Goal: Task Accomplishment & Management: Complete application form

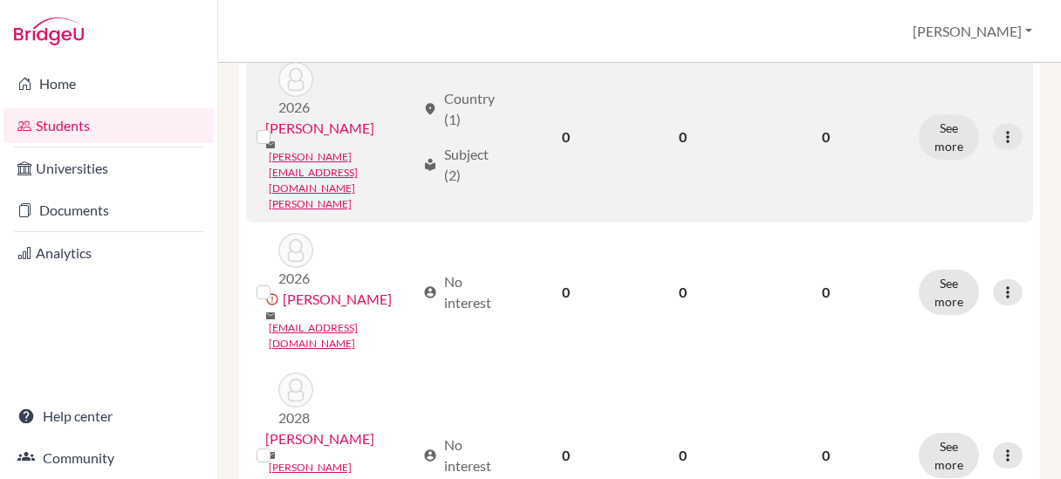
scroll to position [873, 0]
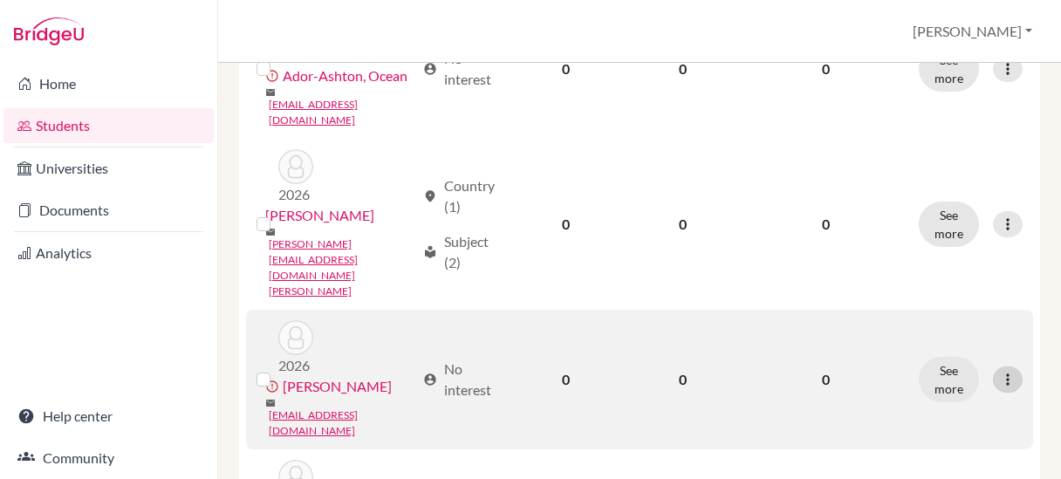
click at [999, 371] on icon at bounding box center [1007, 379] width 17 height 17
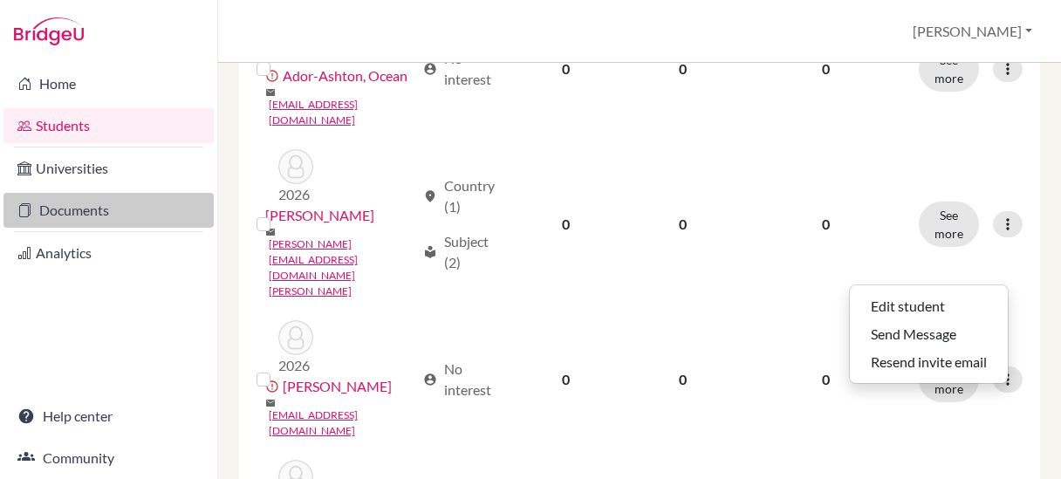
click at [89, 218] on link "Documents" at bounding box center [108, 210] width 210 height 35
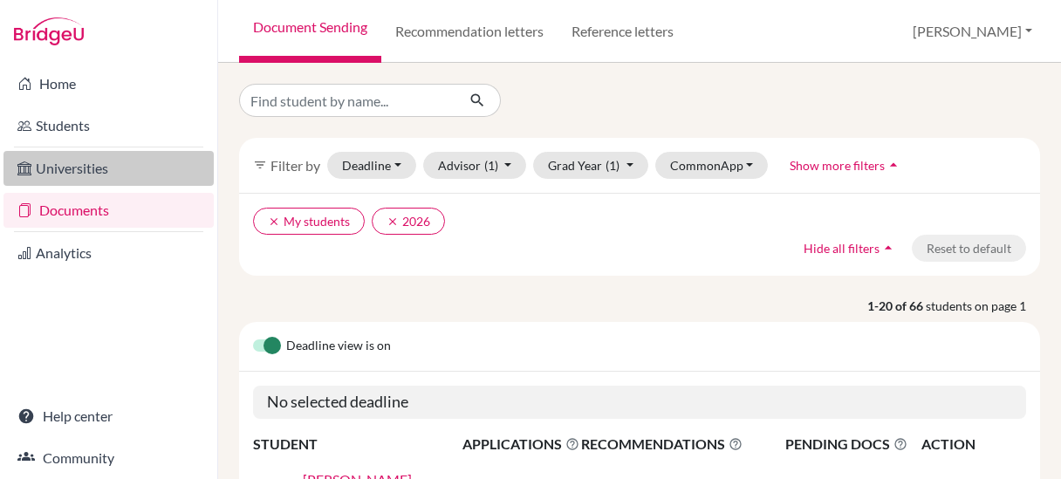
click at [58, 168] on link "Universities" at bounding box center [108, 168] width 210 height 35
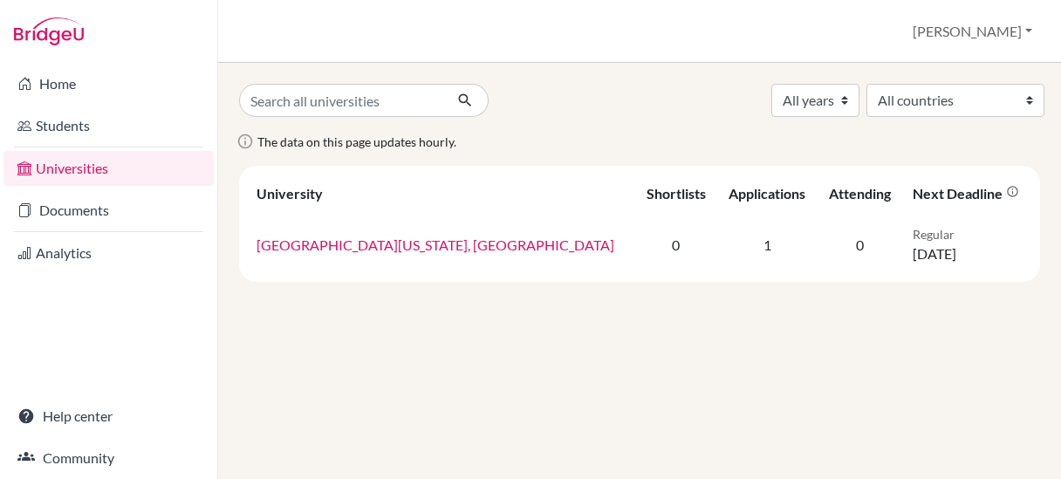
click at [68, 252] on link "Analytics" at bounding box center [108, 253] width 210 height 35
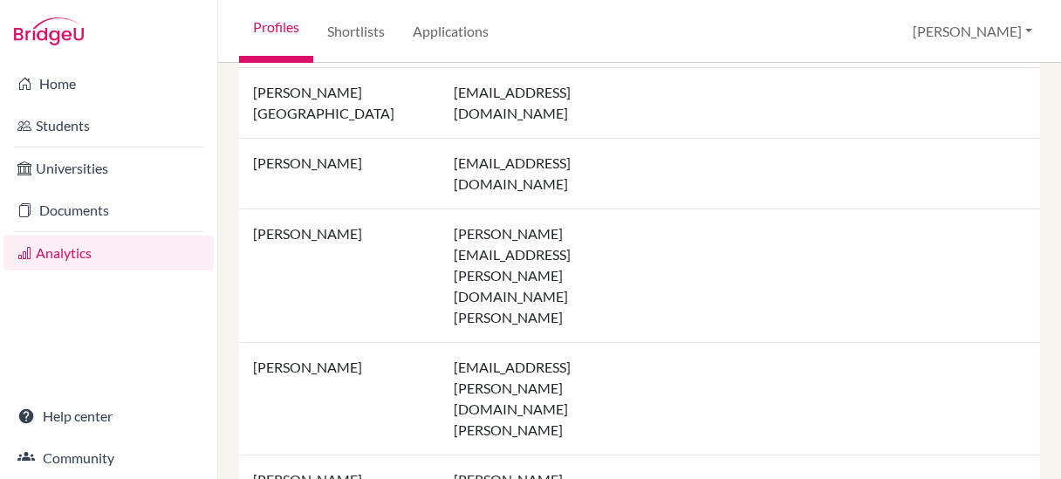
scroll to position [1855, 0]
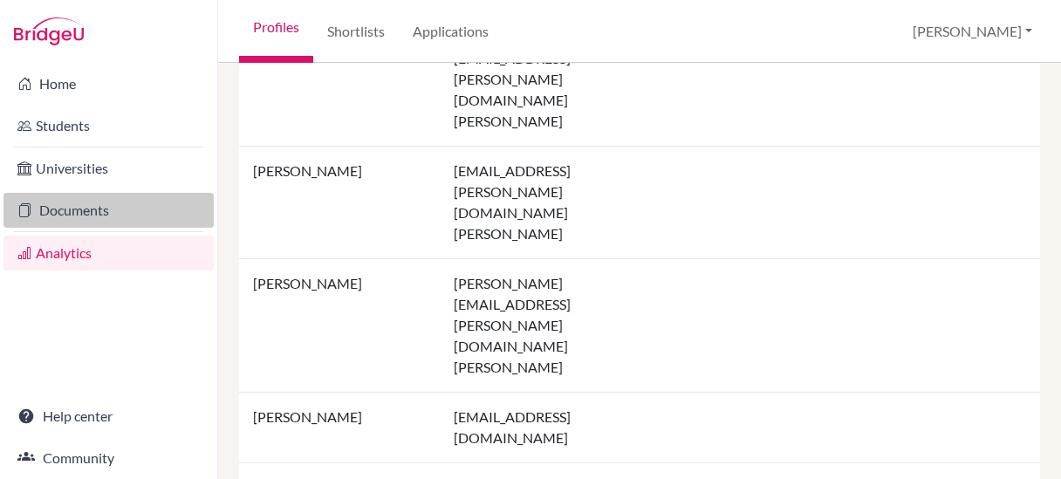
click at [92, 210] on link "Documents" at bounding box center [108, 210] width 210 height 35
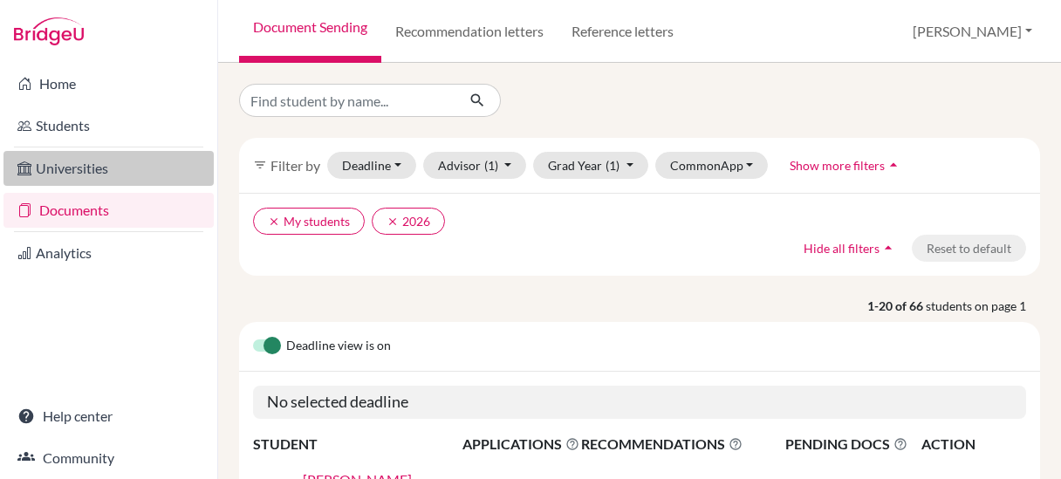
click at [103, 174] on link "Universities" at bounding box center [108, 168] width 210 height 35
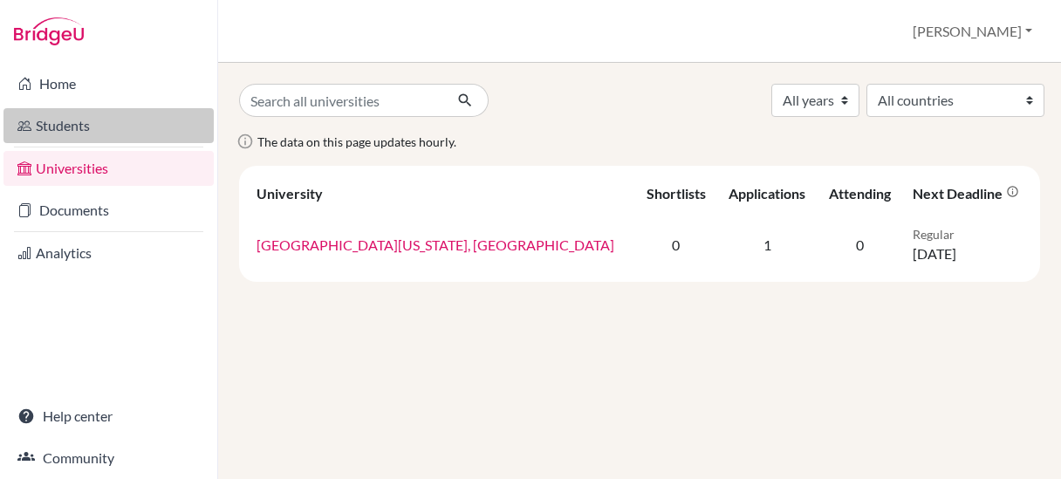
click at [48, 120] on link "Students" at bounding box center [108, 125] width 210 height 35
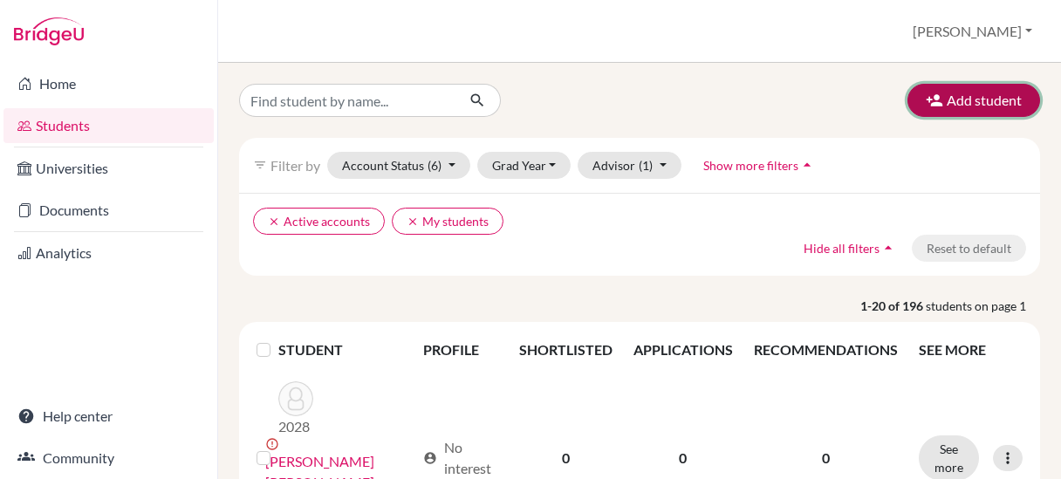
click at [948, 109] on button "Add student" at bounding box center [974, 100] width 133 height 33
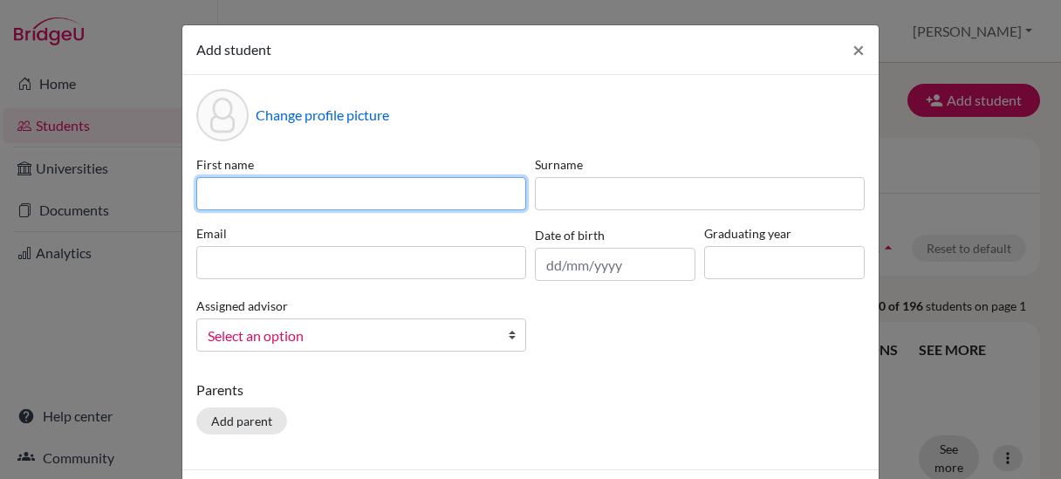
click at [405, 192] on input at bounding box center [361, 193] width 330 height 33
type input "Jen"
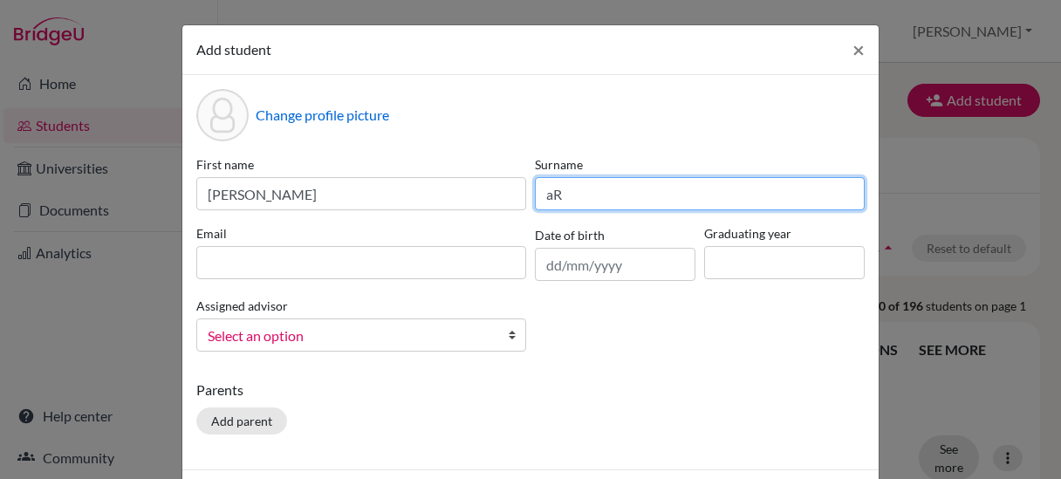
type input "a"
type input "Artuch"
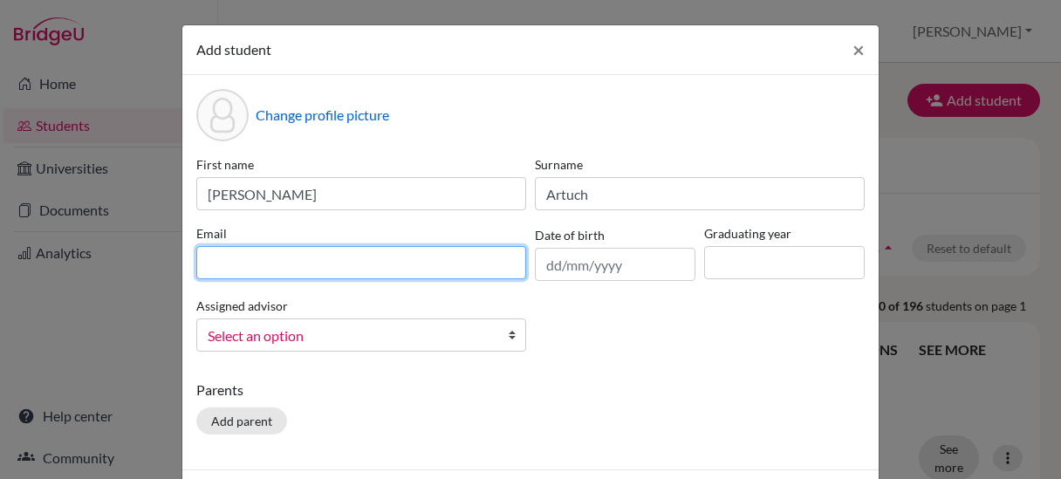
type input "mattartuch@gmail.com"
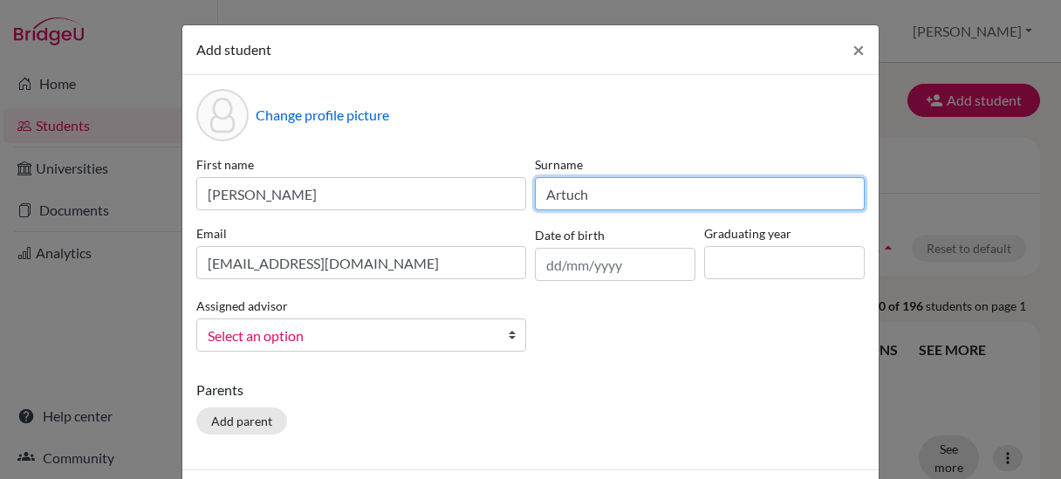
type input "Artuch"
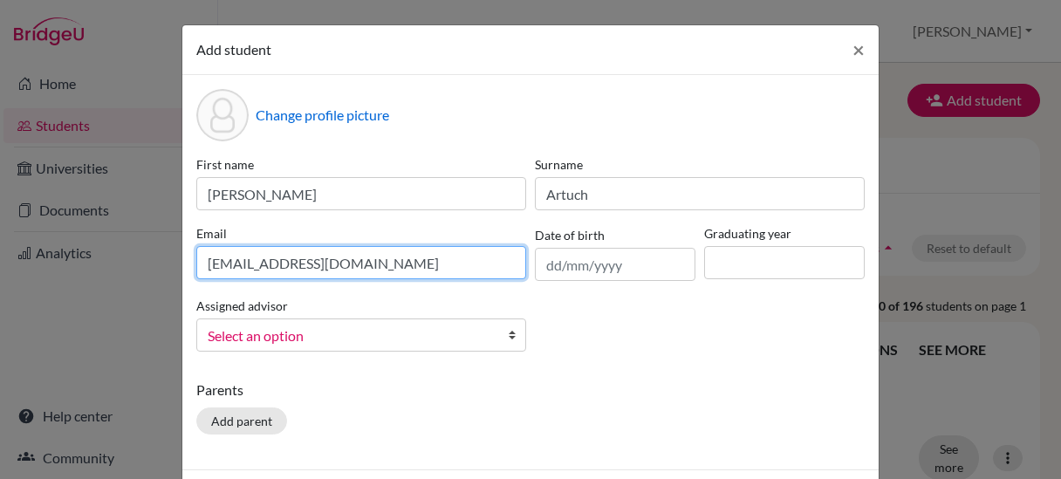
click at [353, 263] on input "mattartuch@gmail.com" at bounding box center [361, 262] width 330 height 33
drag, startPoint x: 361, startPoint y: 266, endPoint x: 182, endPoint y: 270, distance: 179.8
click at [182, 270] on div "Change profile picture First name Jen Surname Artuch Email mattartuch@gmail.com…" at bounding box center [530, 272] width 697 height 395
type input "jartuch@gmail.com"
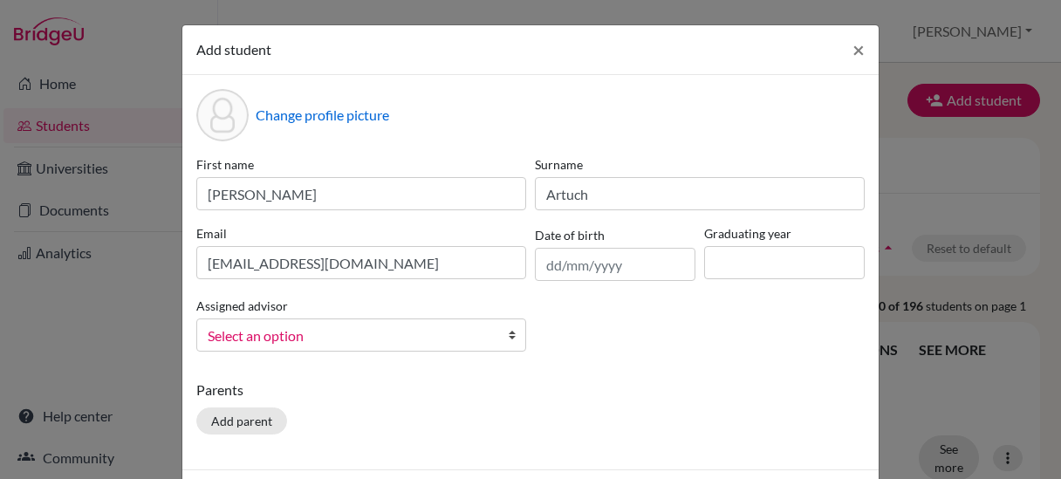
click at [475, 347] on link "Select an option" at bounding box center [361, 335] width 330 height 33
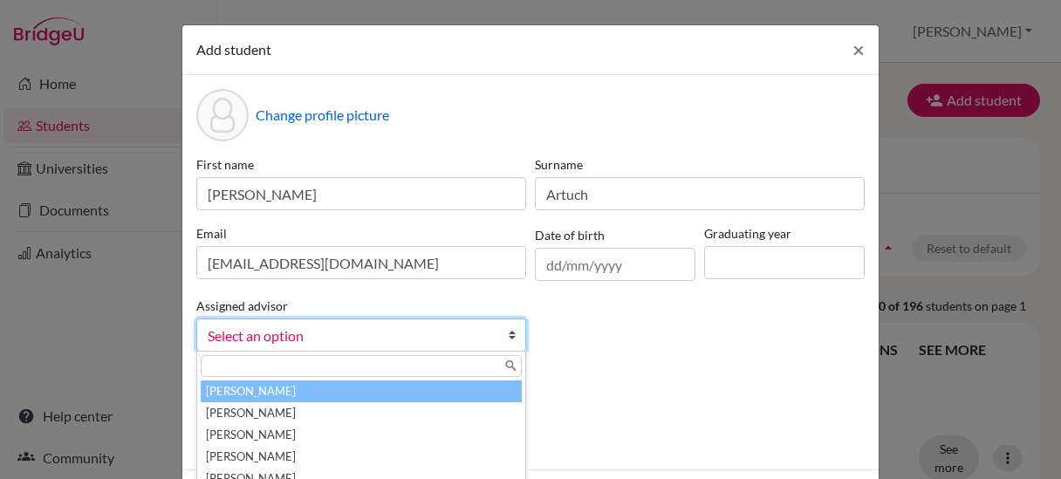
click at [408, 391] on li "Artuch, Jennifer" at bounding box center [361, 392] width 321 height 22
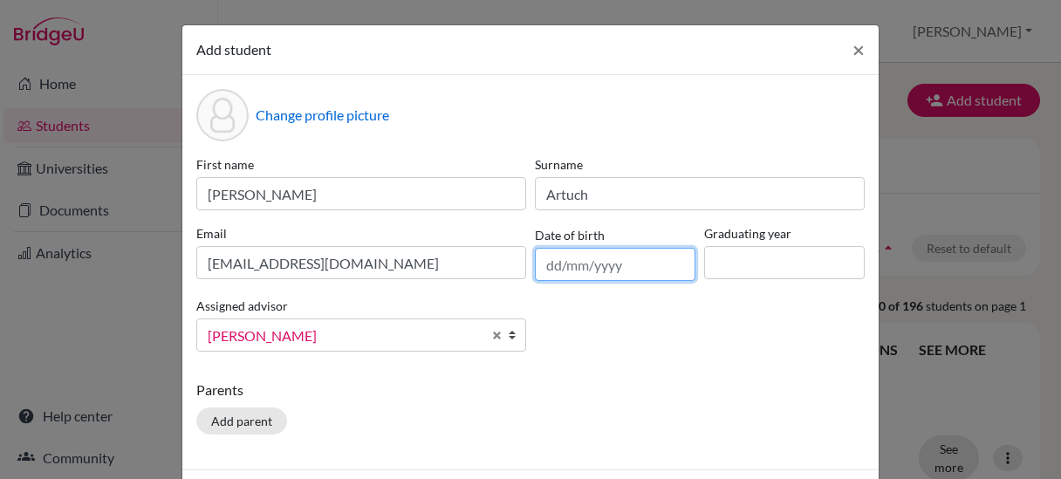
click at [629, 264] on input "text" at bounding box center [615, 264] width 161 height 33
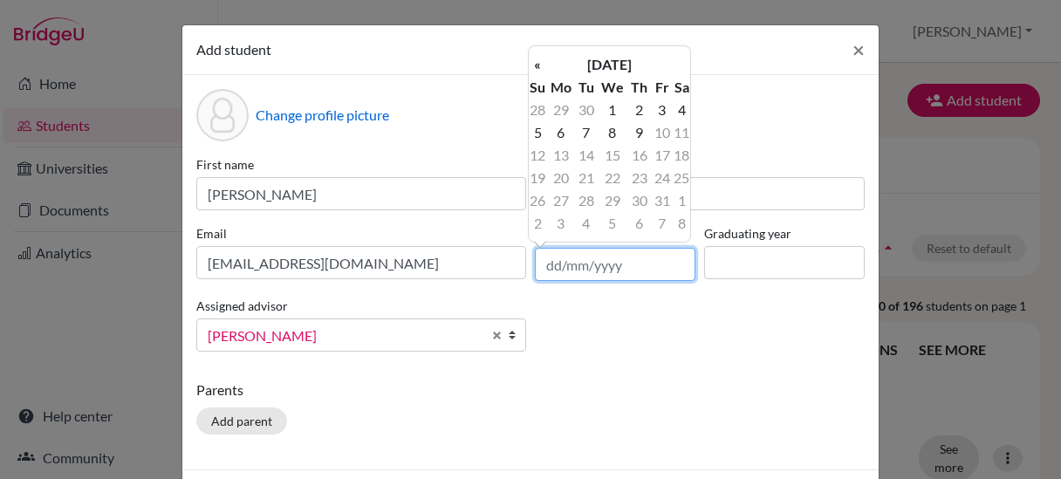
type input "24/06/2008"
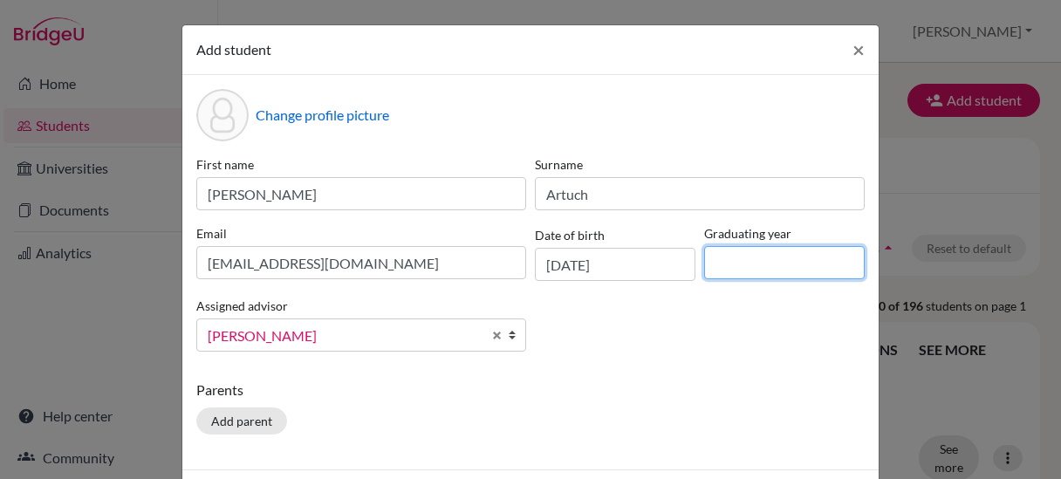
click at [743, 264] on input at bounding box center [784, 262] width 161 height 33
type input "2026"
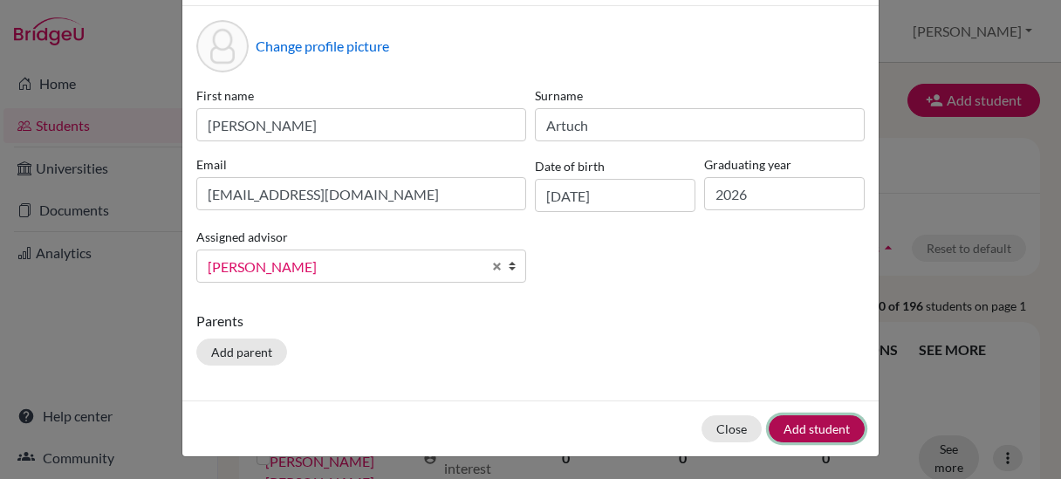
click at [831, 430] on button "Add student" at bounding box center [817, 428] width 96 height 27
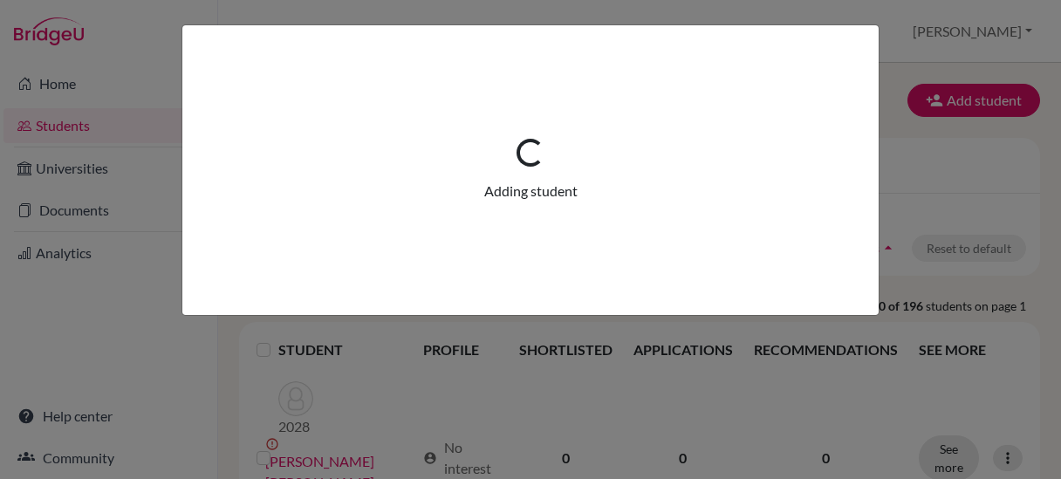
scroll to position [0, 0]
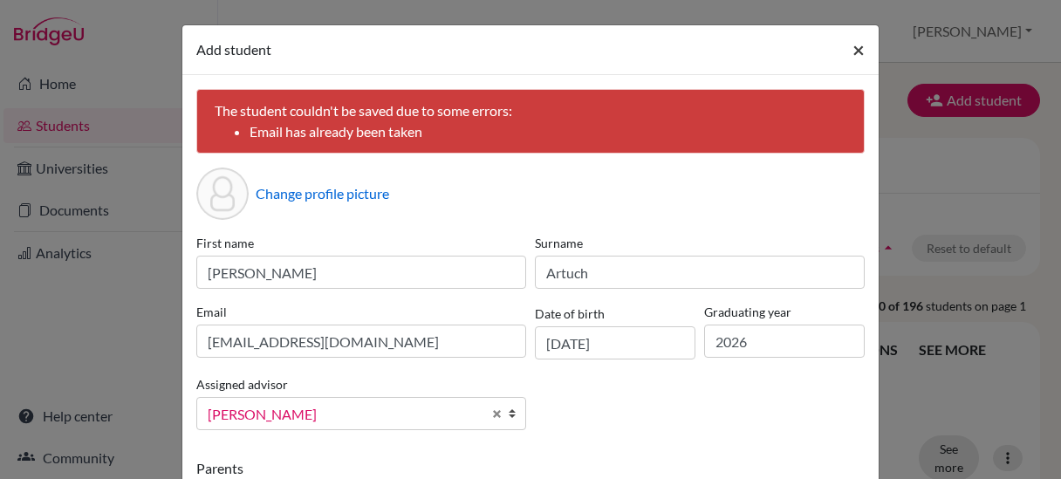
click at [853, 50] on span "×" at bounding box center [859, 49] width 12 height 25
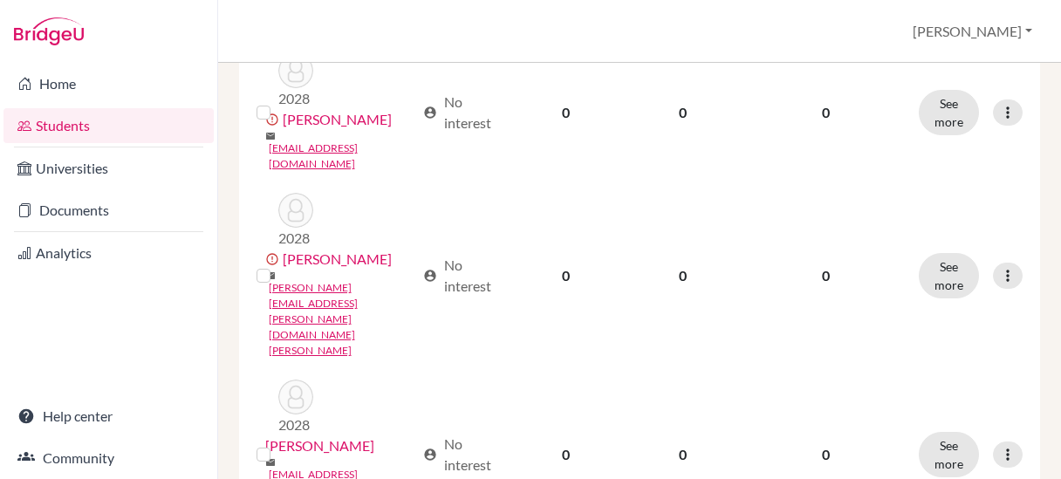
scroll to position [2563, 0]
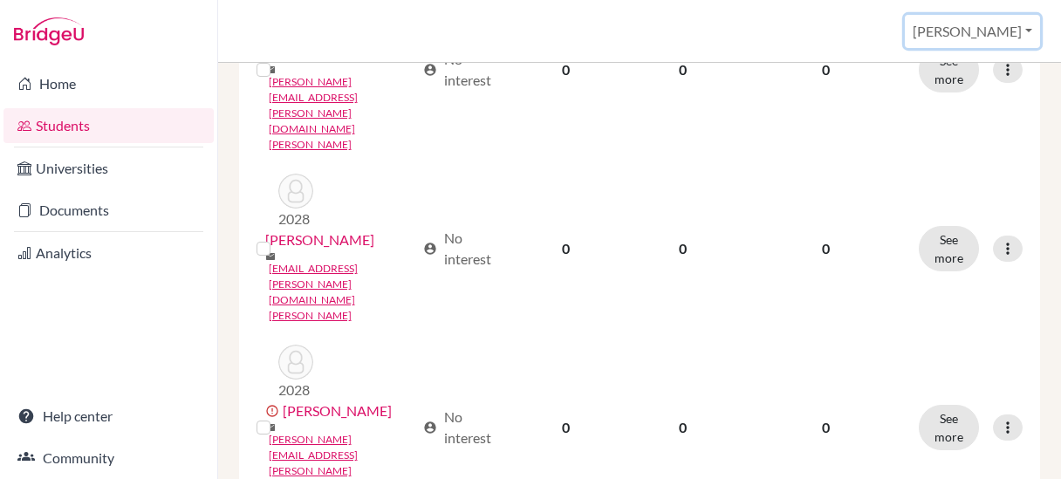
click at [1031, 31] on button "[PERSON_NAME]" at bounding box center [972, 31] width 135 height 33
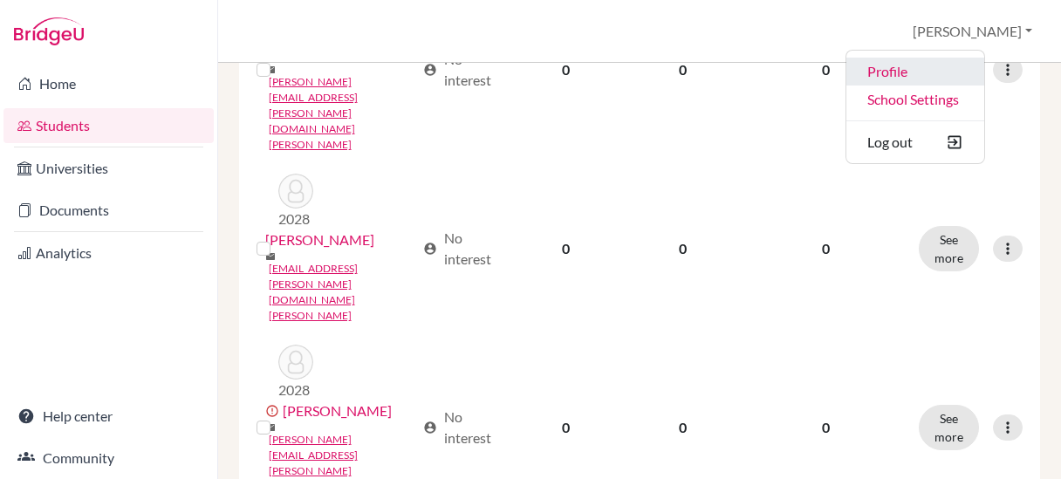
click at [985, 68] on link "Profile" at bounding box center [916, 72] width 138 height 28
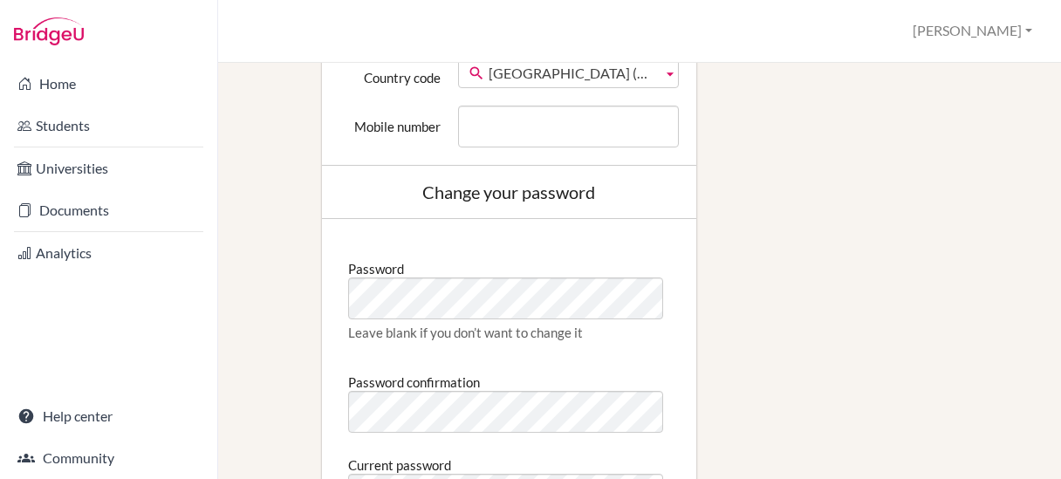
scroll to position [698, 0]
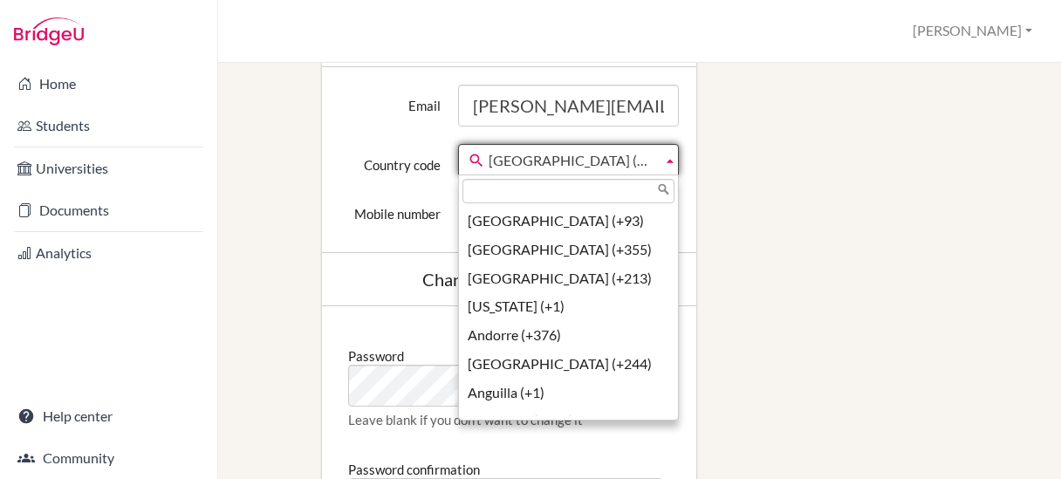
click at [644, 157] on span "United Kingdom (+44)" at bounding box center [572, 160] width 167 height 31
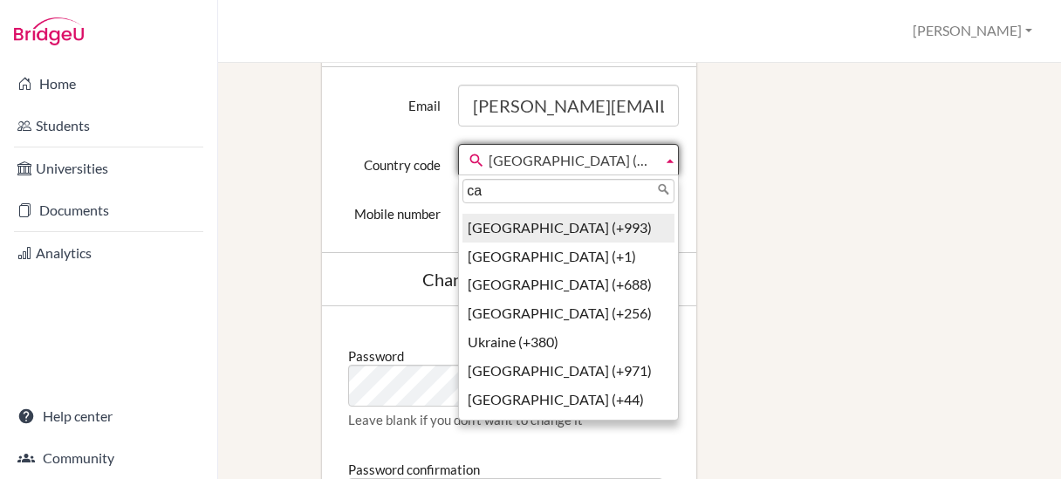
scroll to position [0, 0]
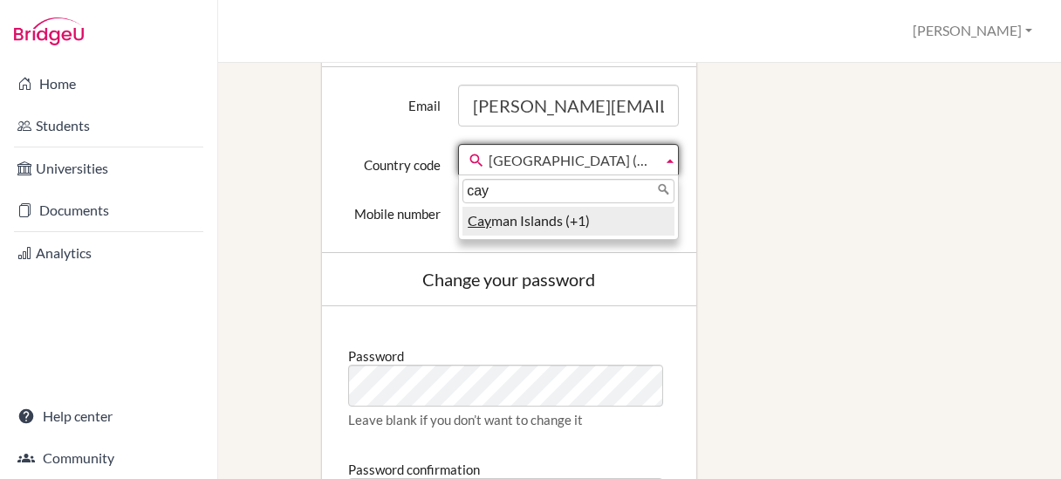
type input "cay"
click at [584, 216] on li "Cay man Islands (+1)" at bounding box center [569, 221] width 212 height 29
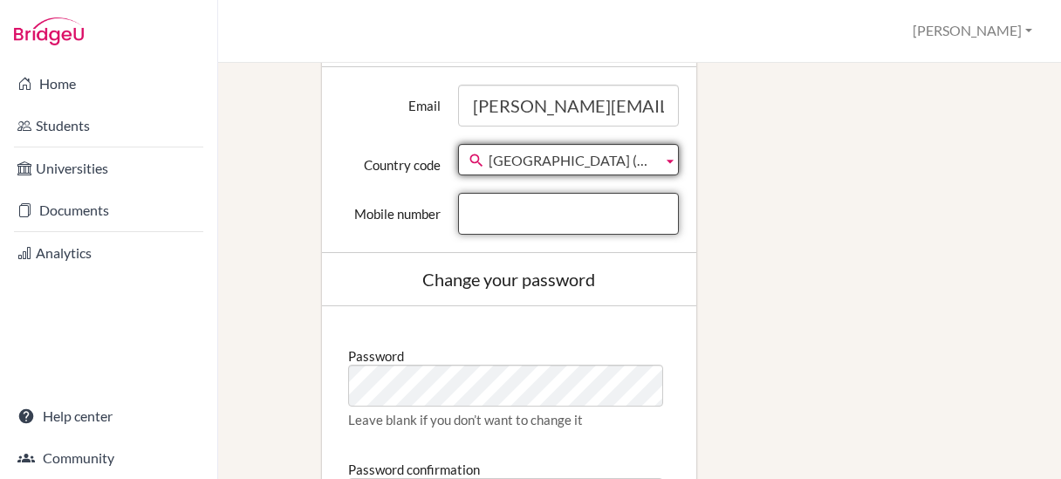
click at [553, 209] on input "Mobile number" at bounding box center [568, 214] width 221 height 42
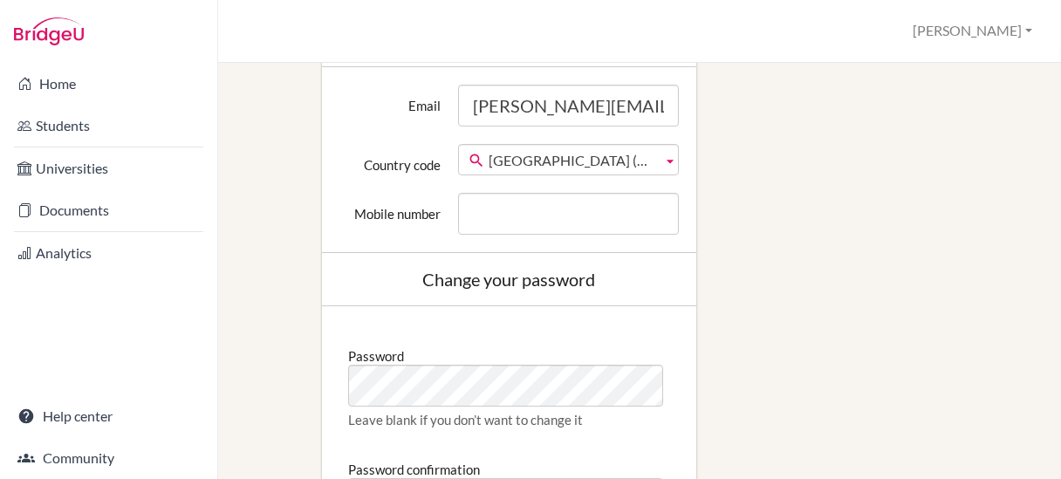
click at [268, 306] on div "Edit profile Change your profile pic Choose file Edit your details First name J…" at bounding box center [640, 110] width 784 height 1383
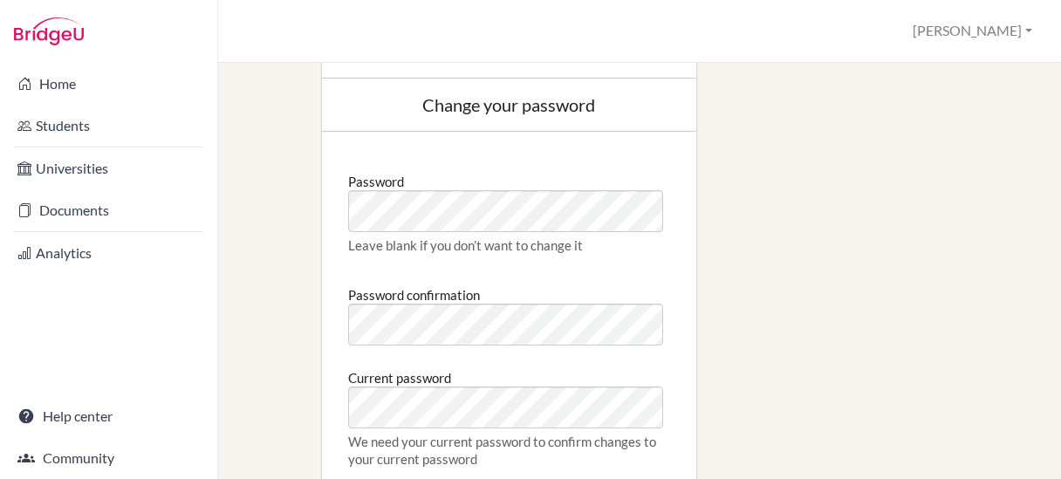
scroll to position [1047, 0]
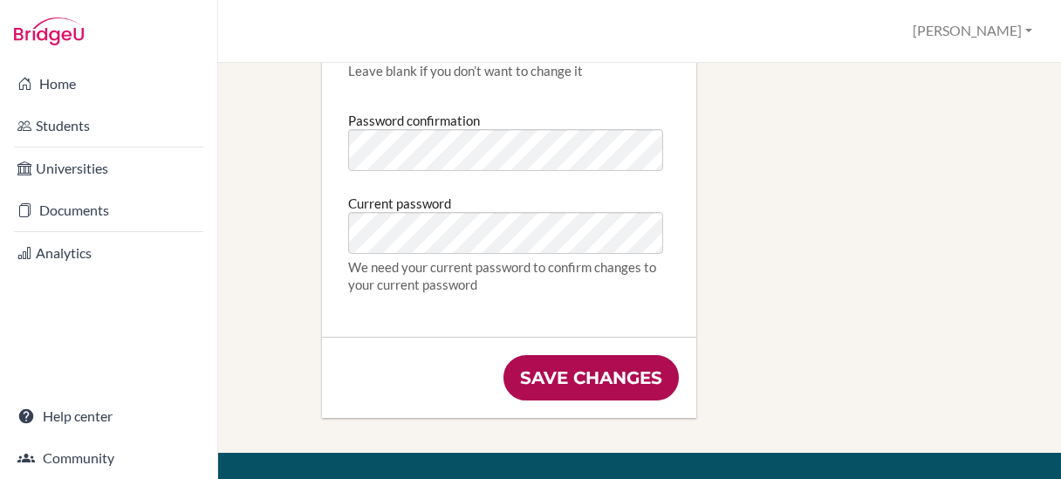
click at [623, 360] on input "Save changes" at bounding box center [591, 377] width 175 height 45
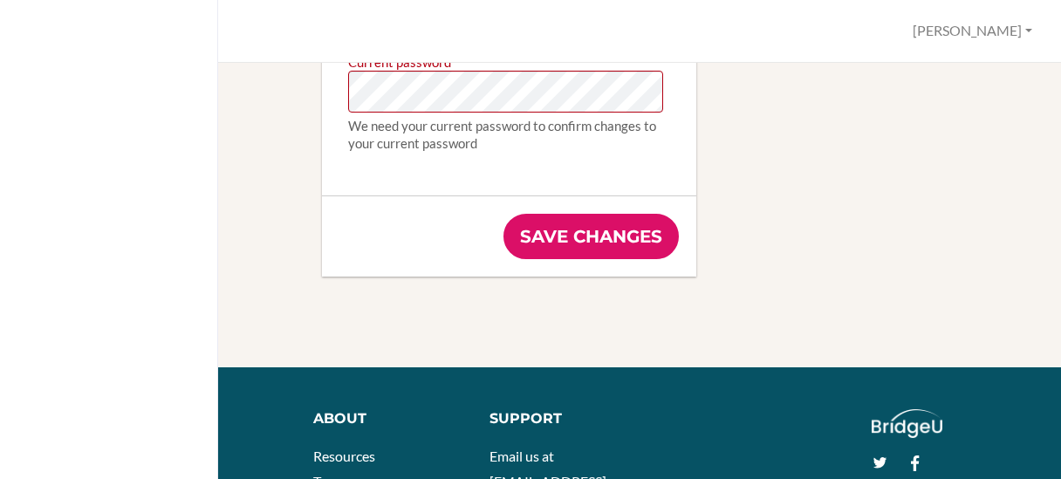
scroll to position [1390, 0]
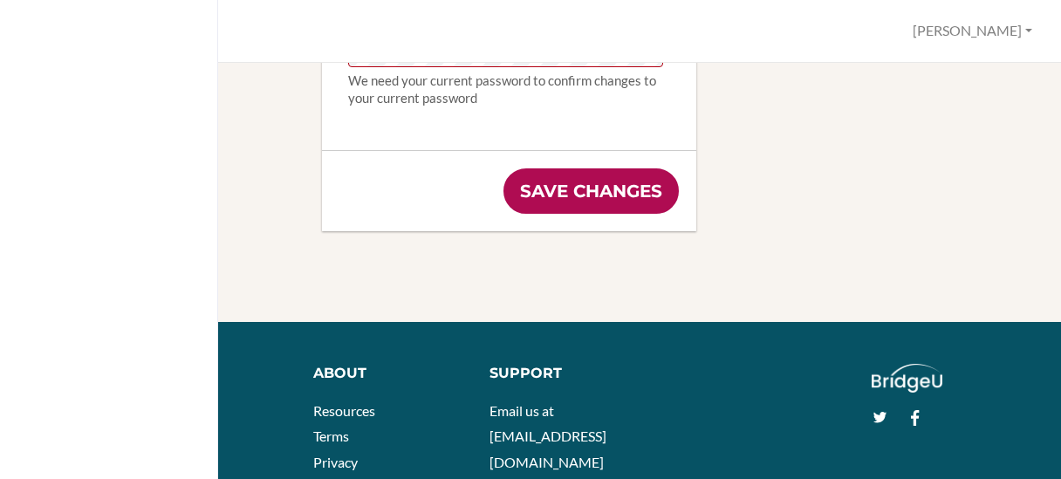
click at [559, 191] on input "Save changes" at bounding box center [591, 190] width 175 height 45
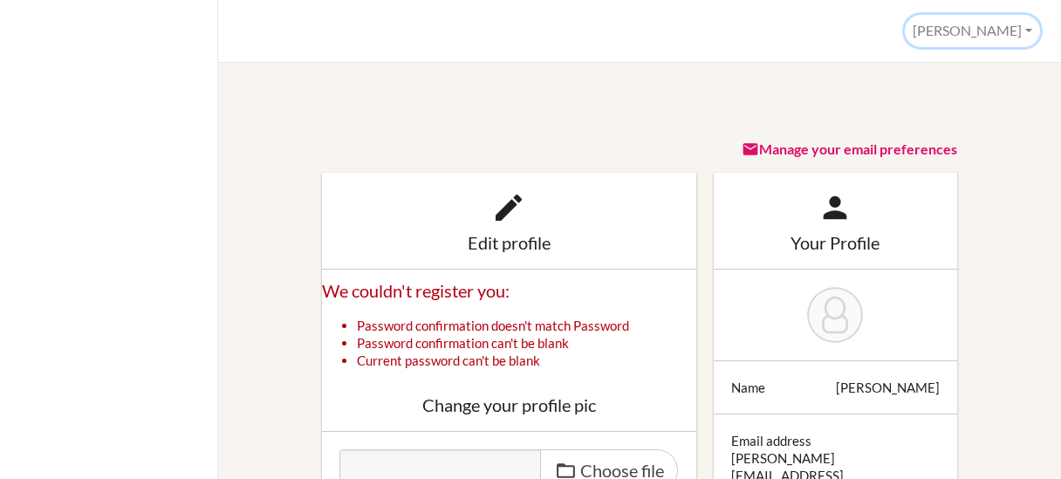
click at [1024, 27] on button "[PERSON_NAME]" at bounding box center [972, 31] width 135 height 32
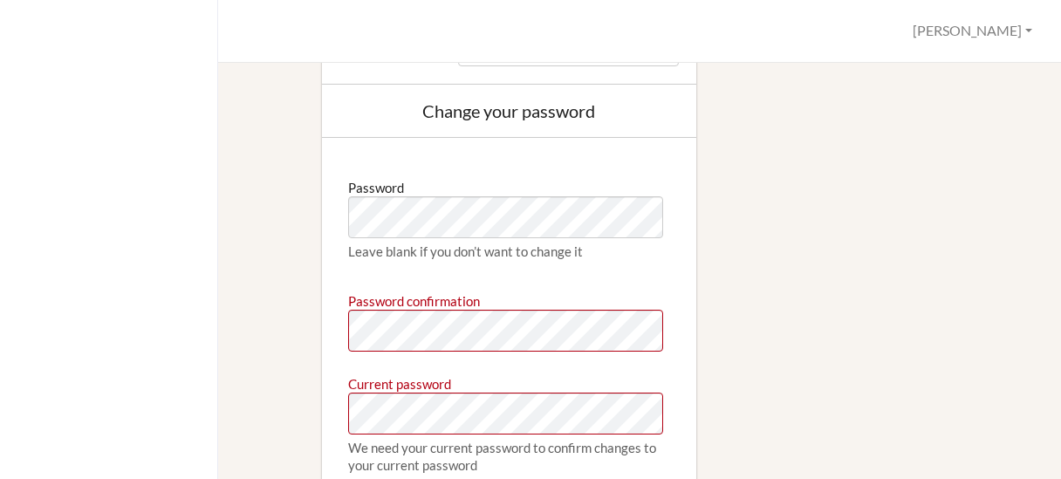
scroll to position [1028, 0]
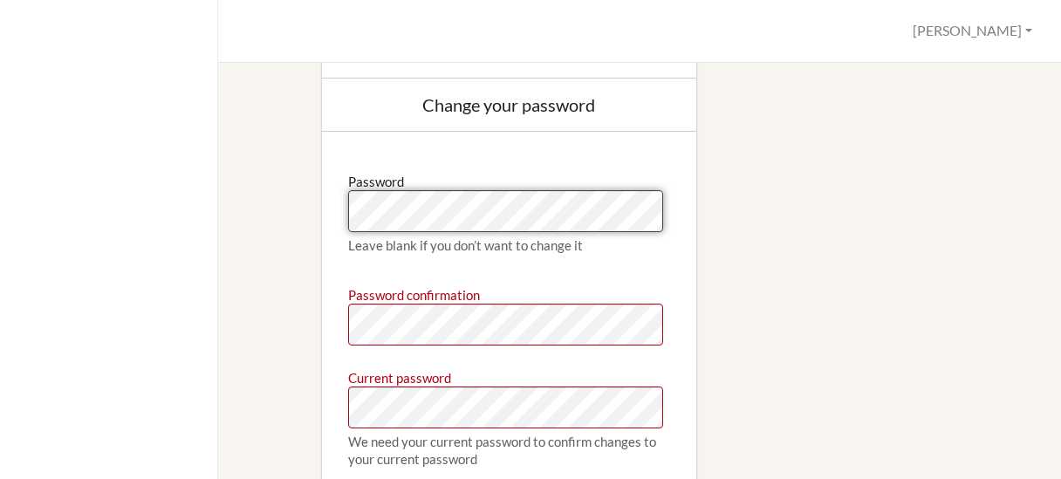
click at [218, 223] on div "Manage your email preferences Edit profile We couldn't register you: Password c…" at bounding box center [639, 271] width 843 height 416
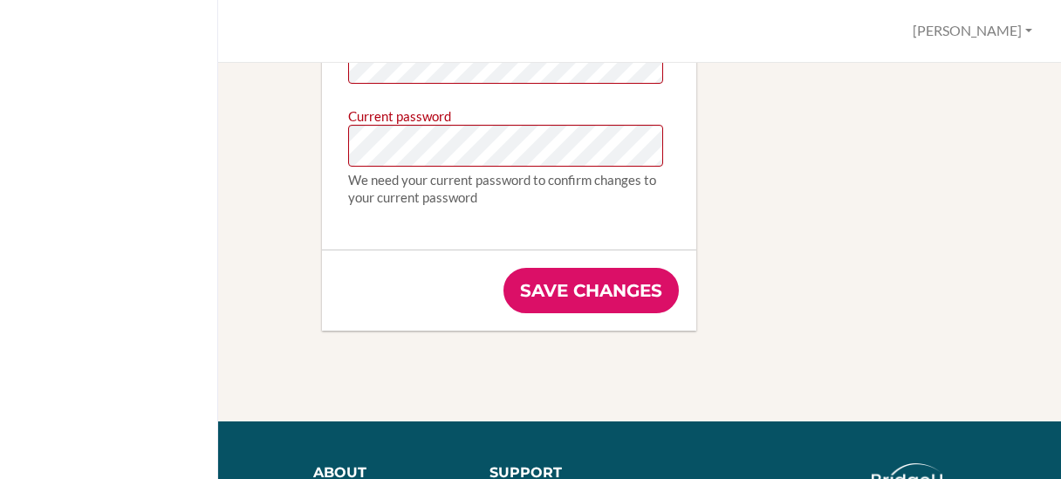
scroll to position [1377, 0]
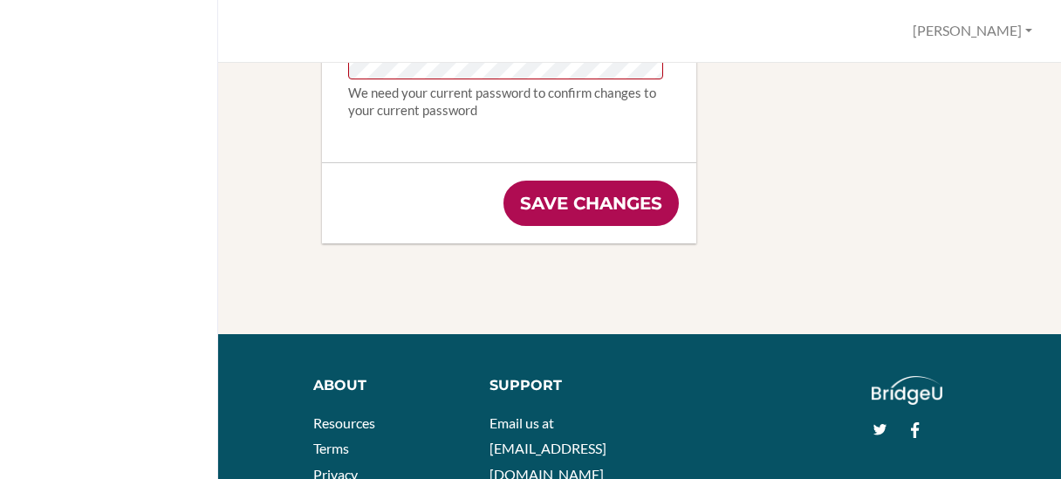
click at [609, 196] on input "Save changes" at bounding box center [591, 203] width 175 height 45
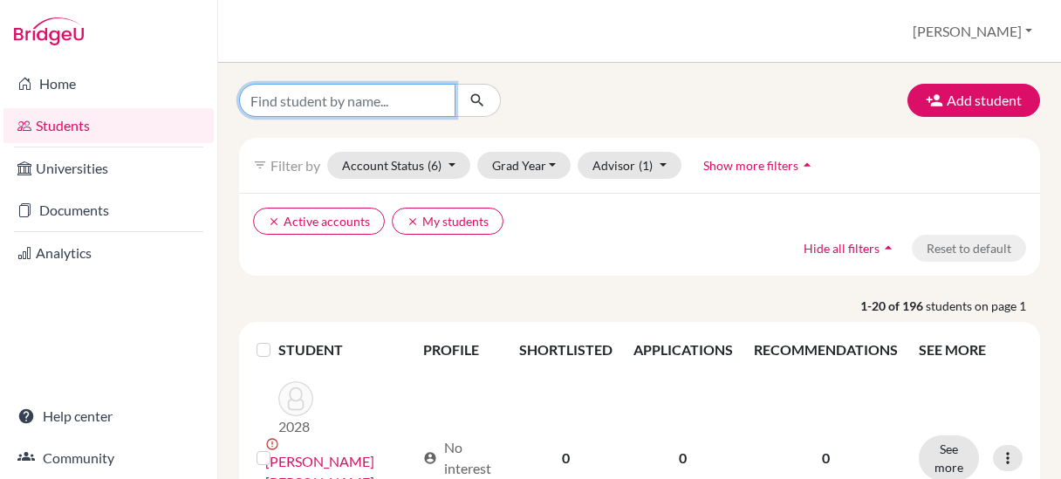
click at [388, 99] on input "Find student by name..." at bounding box center [347, 100] width 216 height 33
type input "jen"
click button "submit" at bounding box center [478, 100] width 46 height 33
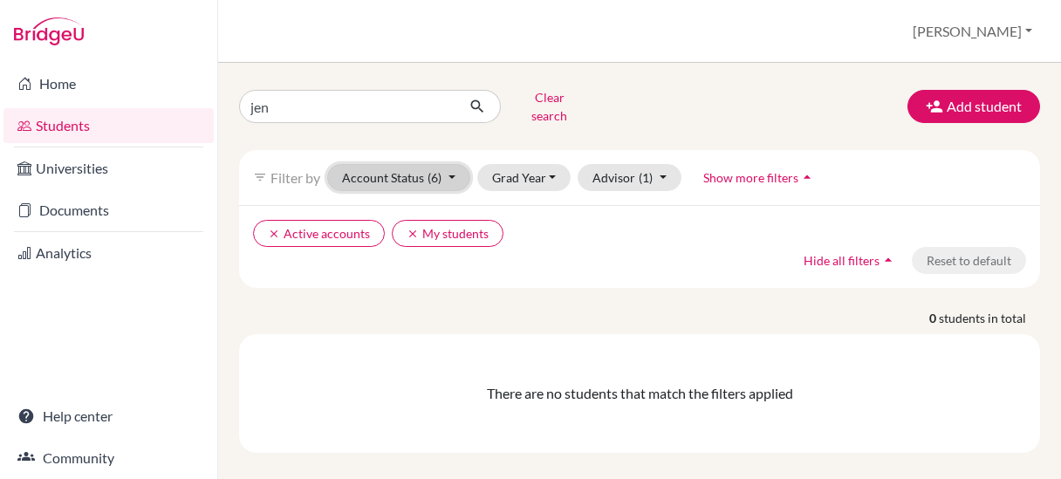
click at [454, 164] on button "Account Status (6)" at bounding box center [398, 177] width 143 height 27
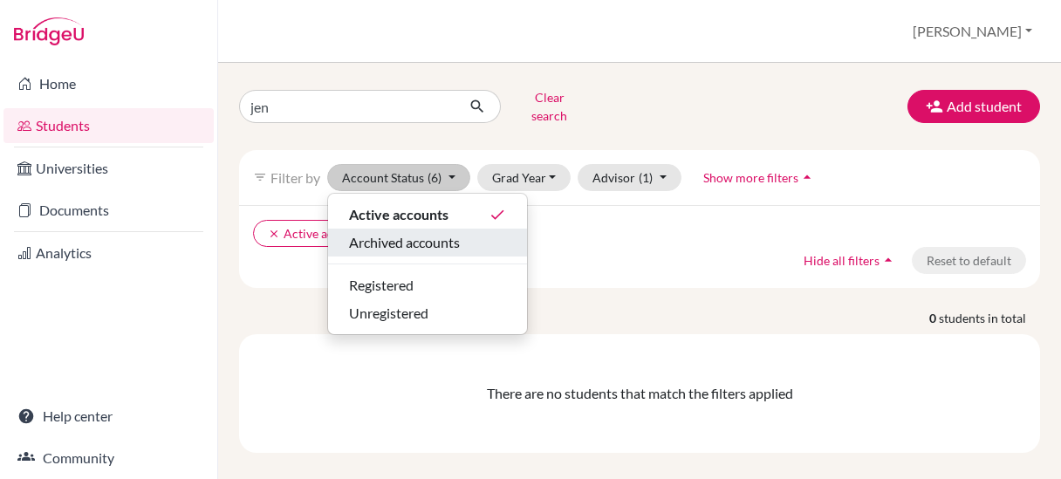
click at [436, 233] on span "Archived accounts" at bounding box center [404, 242] width 111 height 21
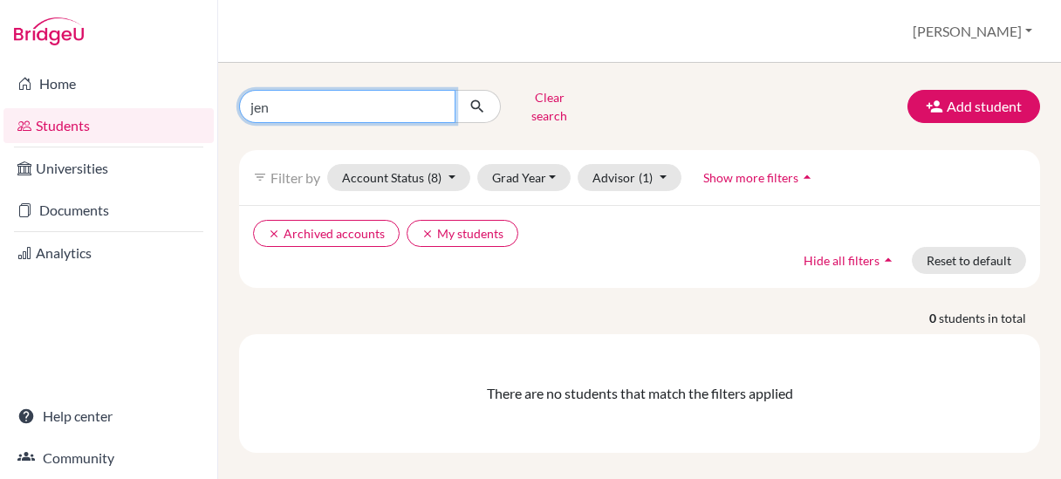
click button "submit" at bounding box center [478, 106] width 46 height 33
type input "j"
type input "artuch"
click button "submit" at bounding box center [478, 106] width 46 height 33
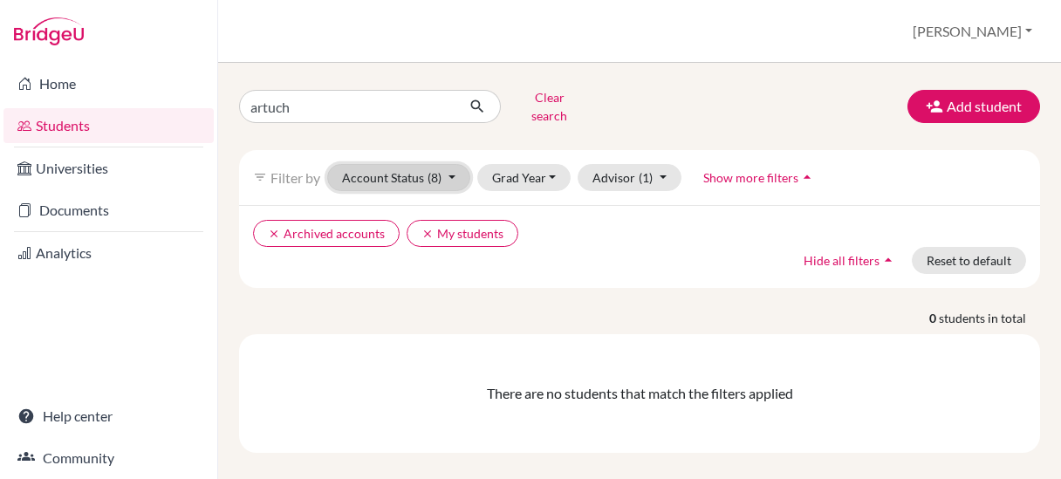
click at [454, 164] on button "Account Status (8)" at bounding box center [398, 177] width 143 height 27
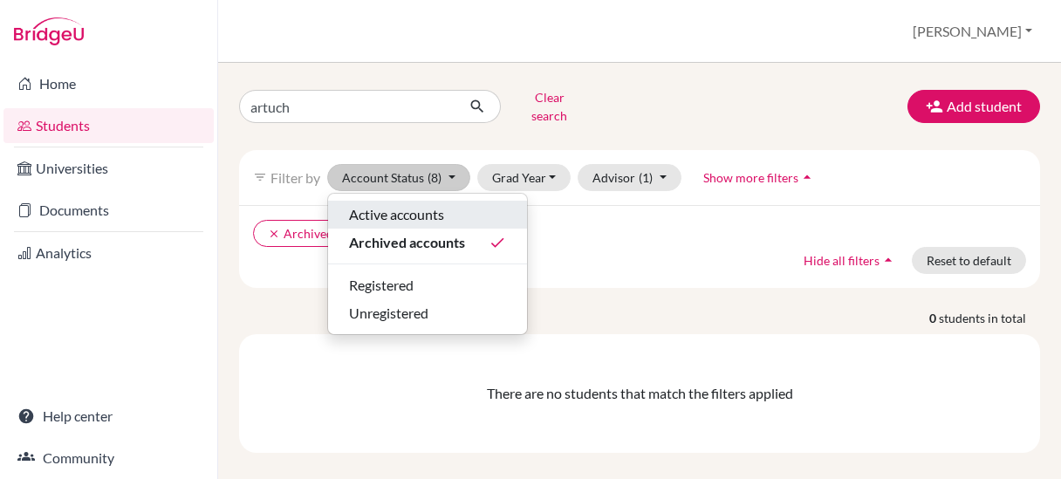
click at [424, 205] on span "Active accounts" at bounding box center [396, 214] width 95 height 21
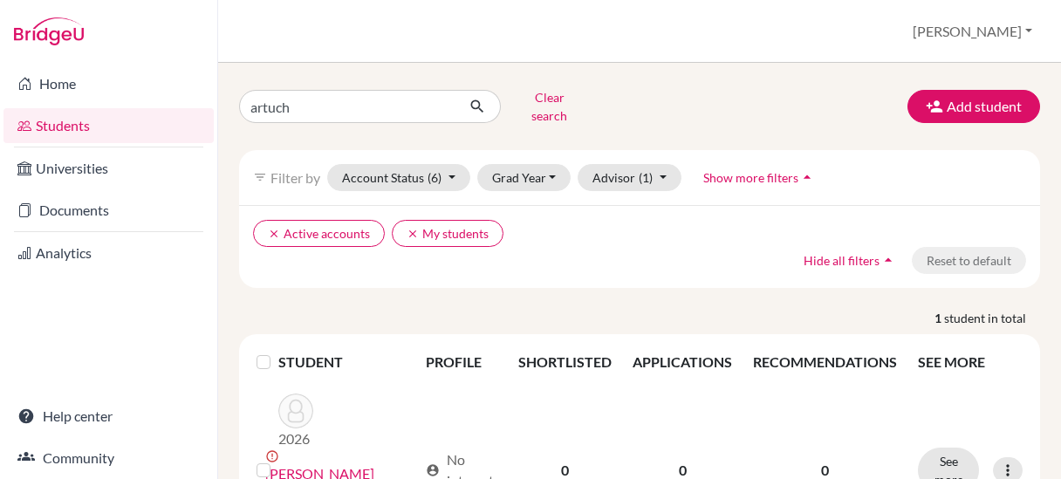
scroll to position [78, 0]
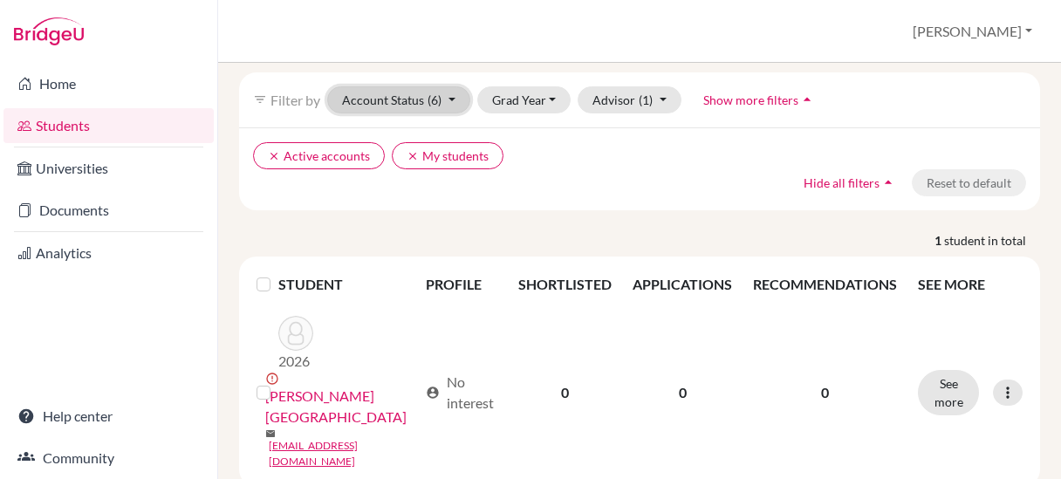
drag, startPoint x: 454, startPoint y: 88, endPoint x: 447, endPoint y: 150, distance: 62.4
click at [452, 88] on button "Account Status (6)" at bounding box center [398, 99] width 143 height 27
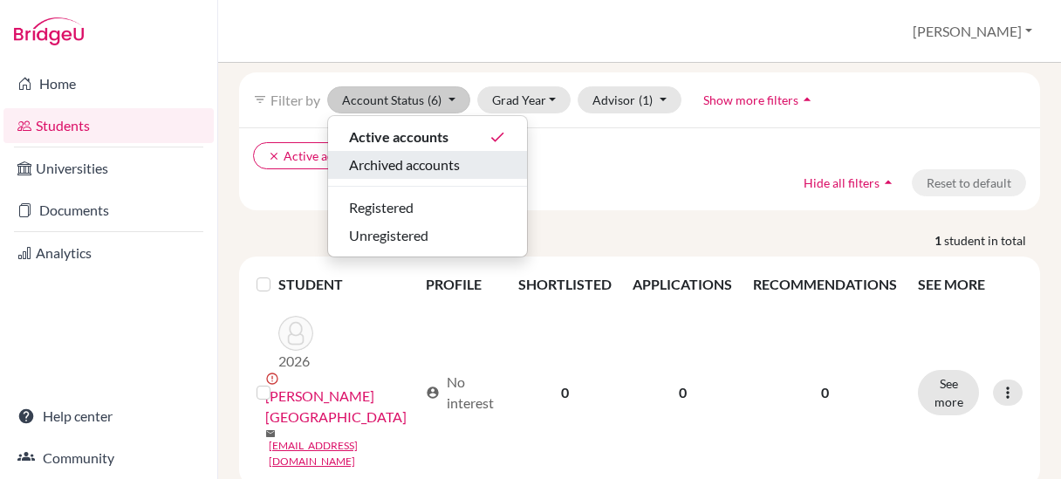
click at [443, 154] on span "Archived accounts" at bounding box center [404, 164] width 111 height 21
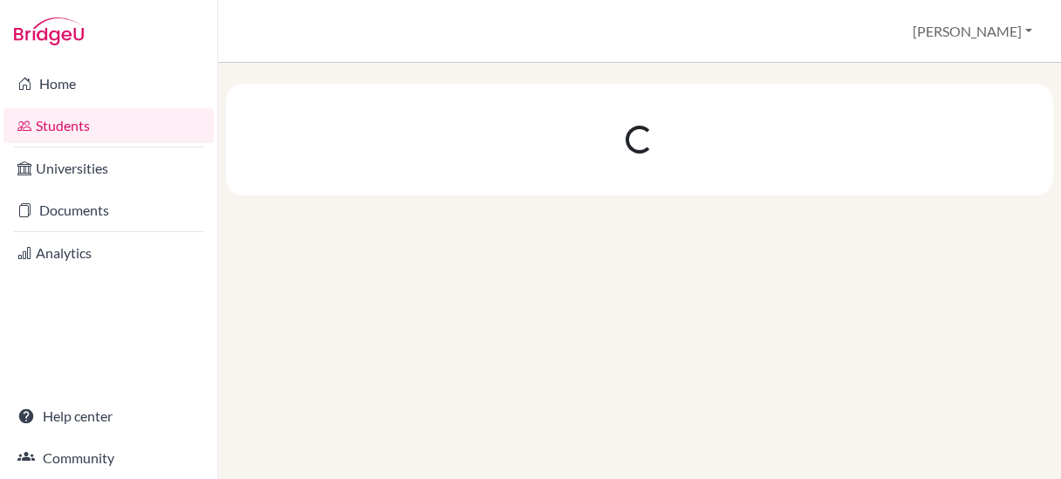
scroll to position [0, 0]
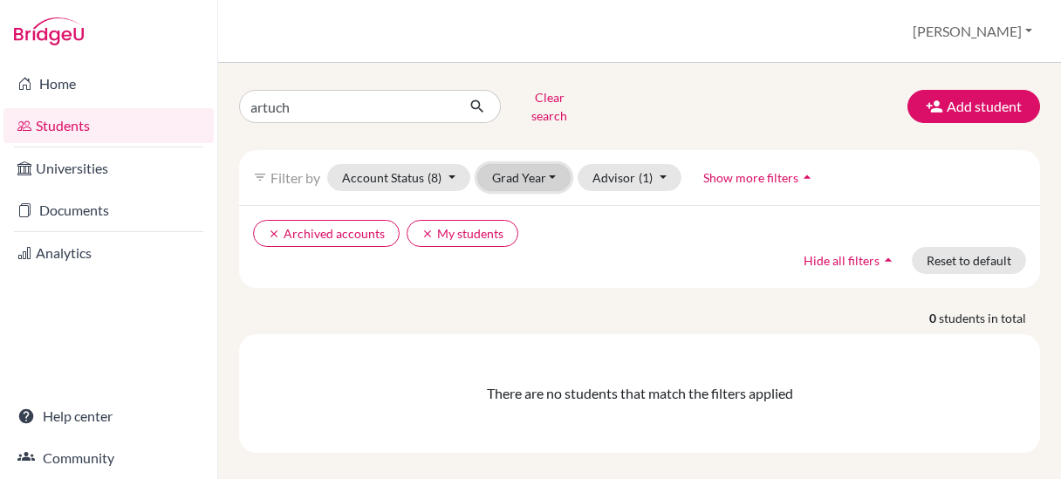
click at [553, 174] on button "Grad Year" at bounding box center [524, 177] width 94 height 27
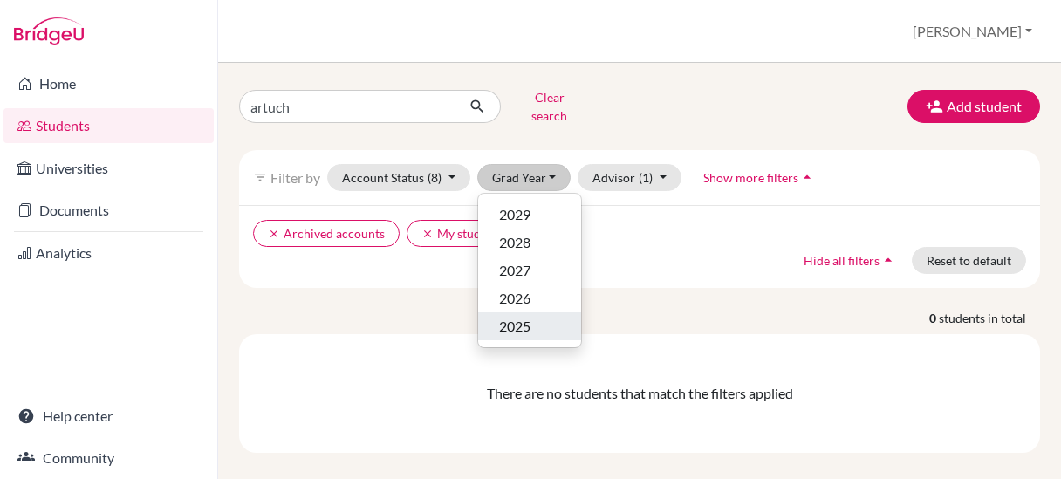
click at [533, 316] on div "2025" at bounding box center [529, 326] width 61 height 21
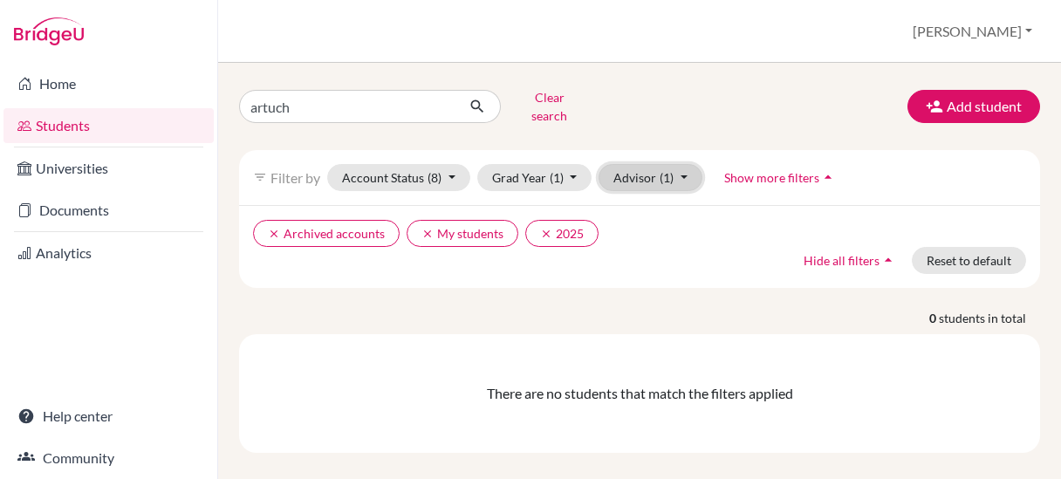
click at [680, 167] on button "Advisor (1)" at bounding box center [651, 177] width 104 height 27
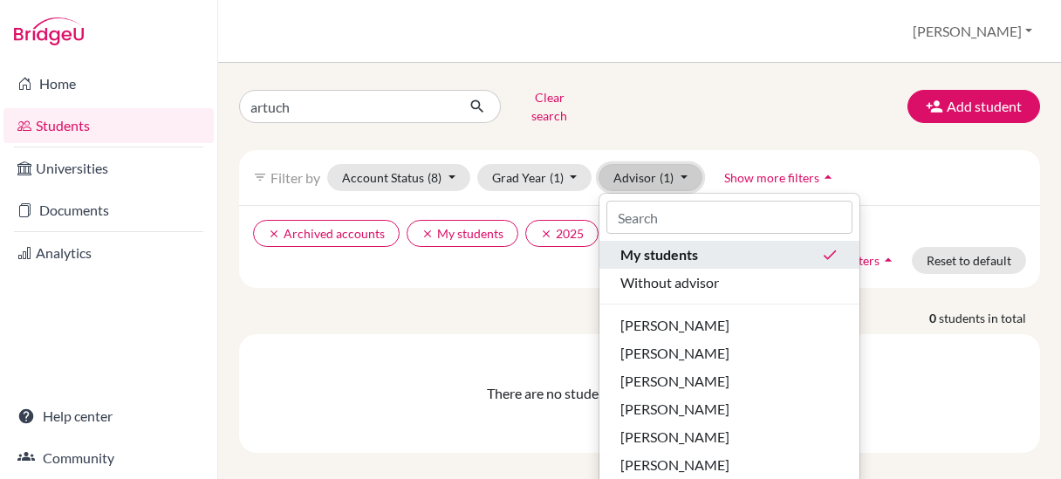
scroll to position [1, 0]
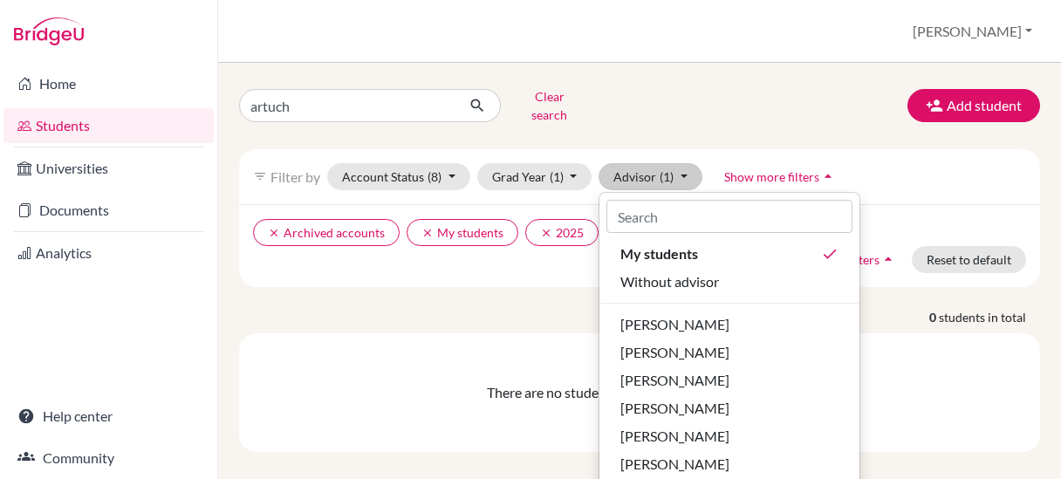
click at [458, 258] on div "clear Archived accounts clear My students clear 2025 Hide all filters arrow_dro…" at bounding box center [639, 245] width 801 height 83
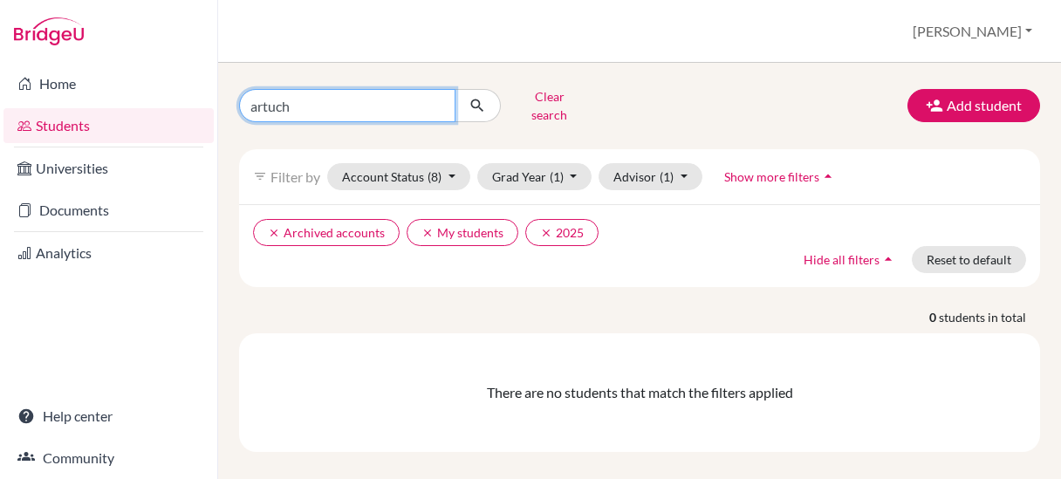
click at [292, 101] on input "artuch" at bounding box center [347, 105] width 216 height 33
drag, startPoint x: 292, startPoint y: 103, endPoint x: 232, endPoint y: 100, distance: 59.4
click at [232, 100] on div "artuch Clear search" at bounding box center [364, 105] width 276 height 45
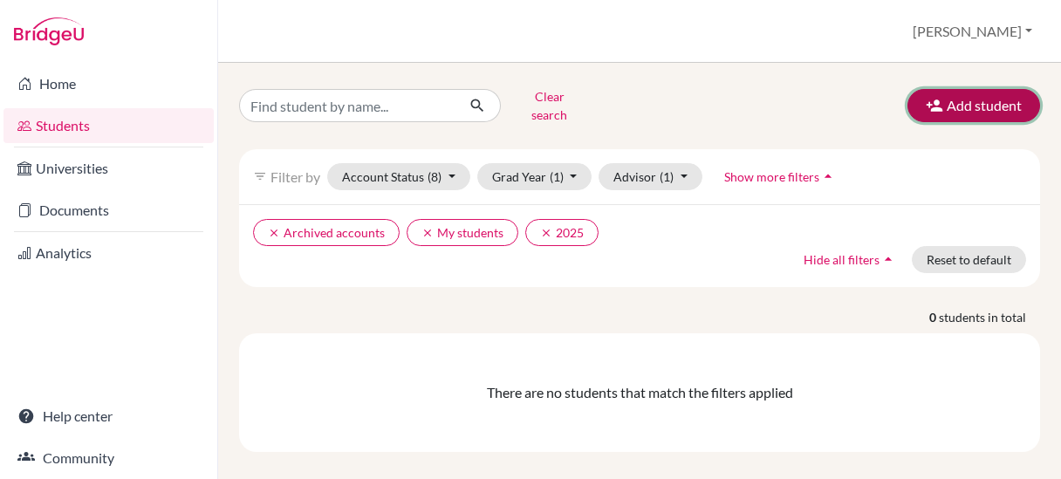
click at [926, 106] on icon "button" at bounding box center [934, 105] width 17 height 17
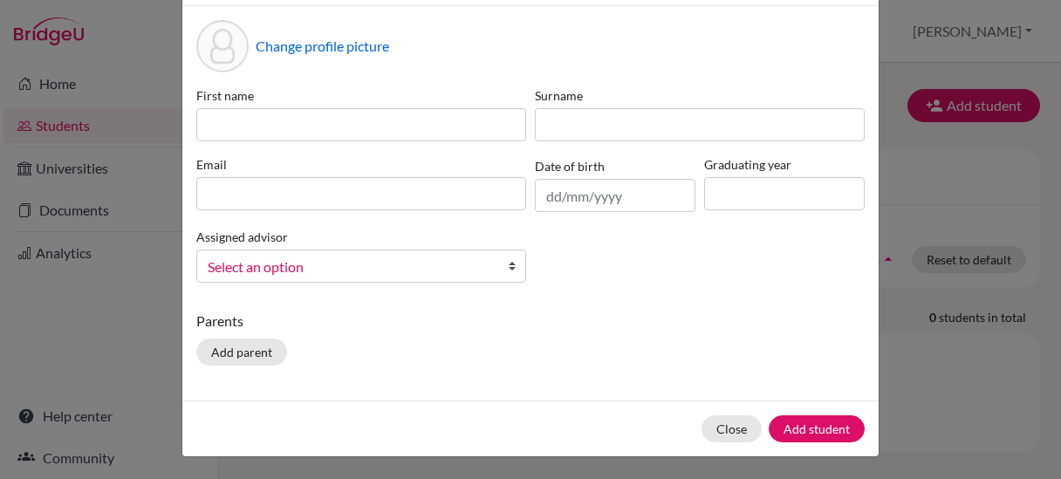
scroll to position [0, 0]
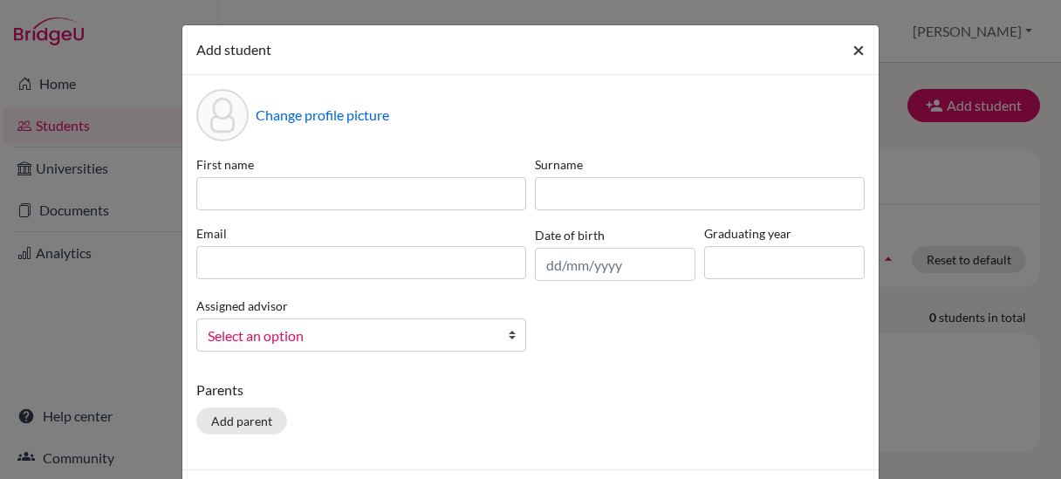
click at [854, 50] on span "×" at bounding box center [859, 49] width 12 height 25
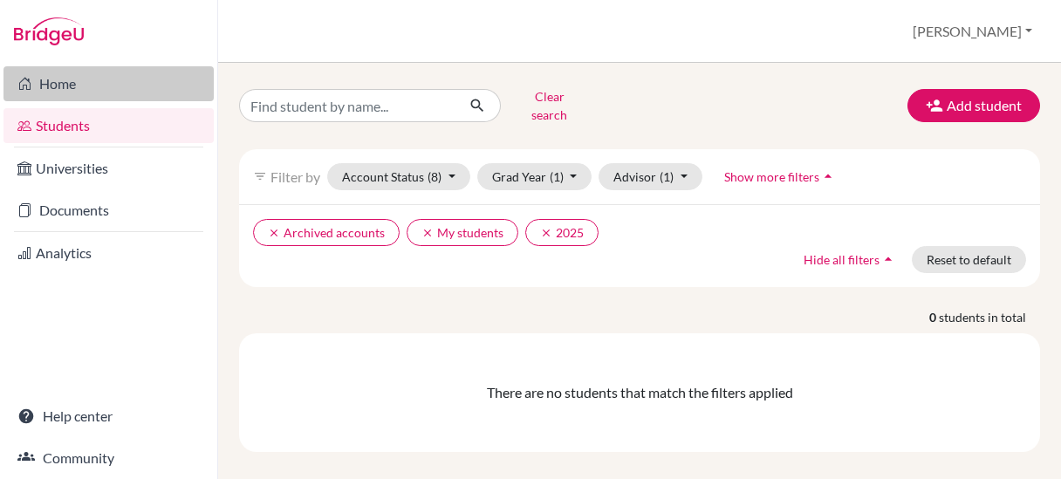
click at [54, 88] on link "Home" at bounding box center [108, 83] width 210 height 35
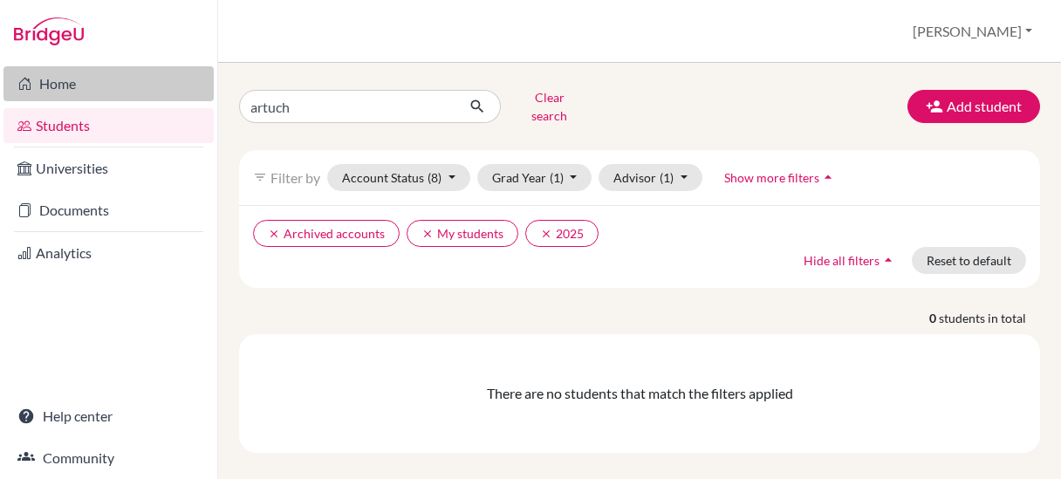
click at [52, 87] on link "Home" at bounding box center [108, 83] width 210 height 35
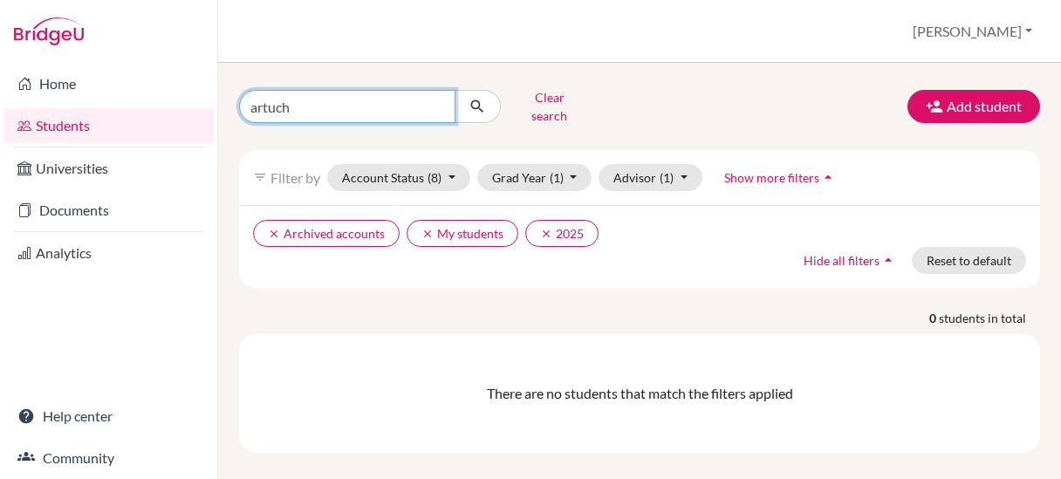
click at [386, 108] on input "artuch" at bounding box center [347, 106] width 216 height 33
type input "a"
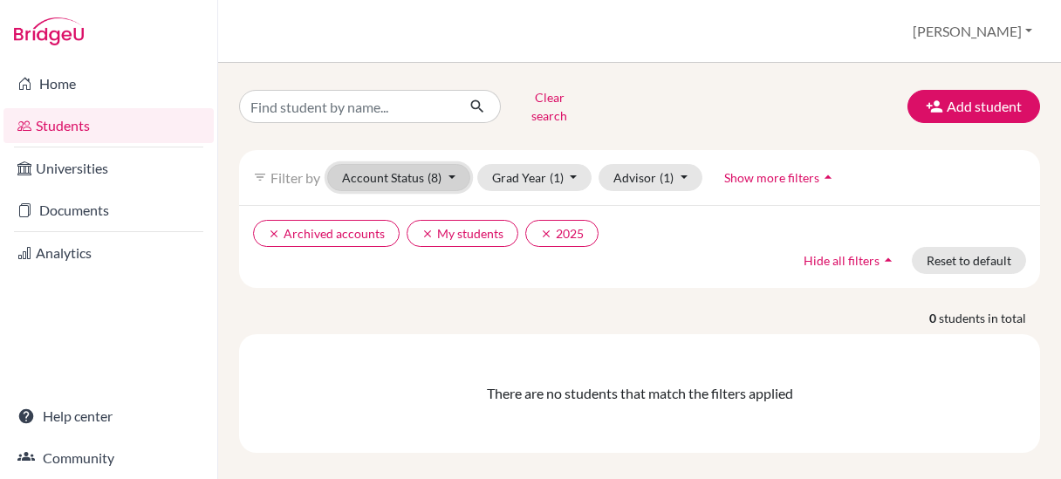
click at [457, 164] on button "Account Status (8)" at bounding box center [398, 177] width 143 height 27
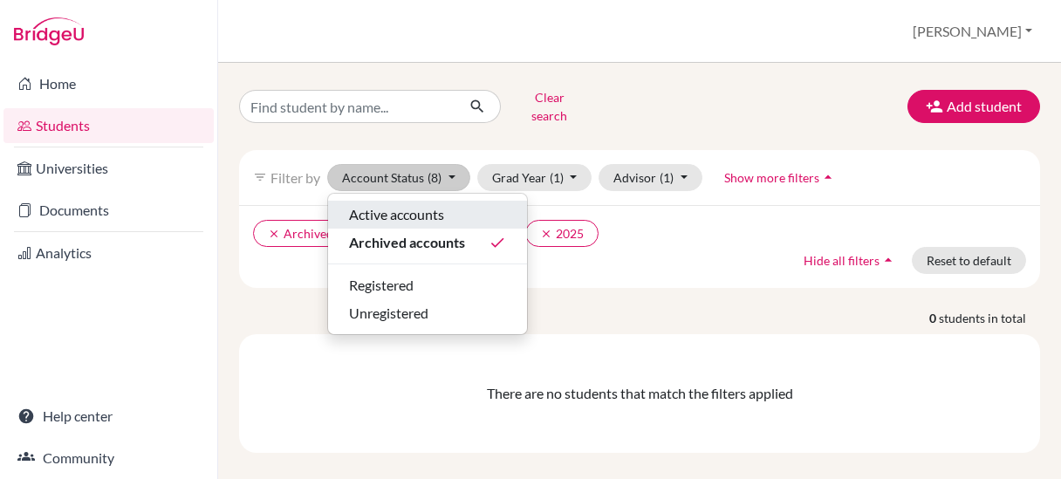
click at [433, 204] on span "Active accounts" at bounding box center [396, 214] width 95 height 21
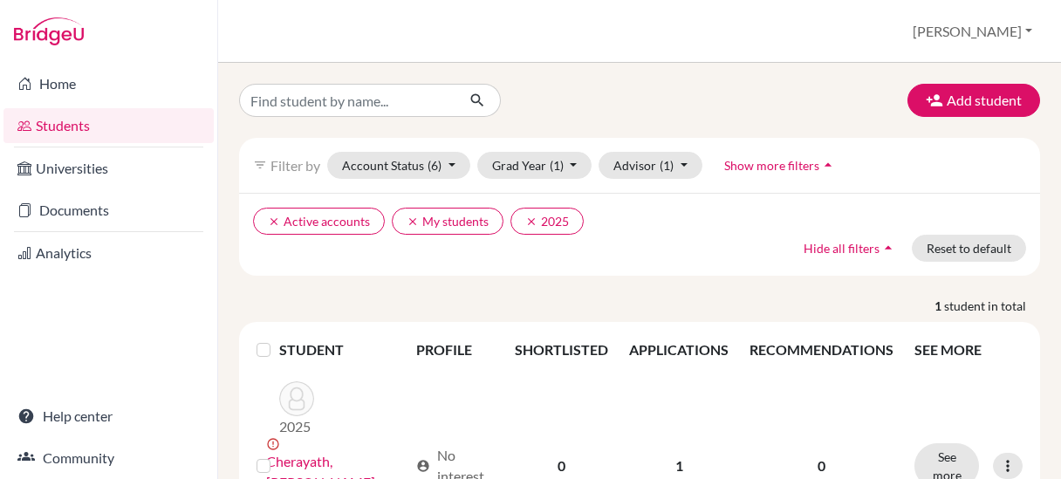
scroll to position [78, 0]
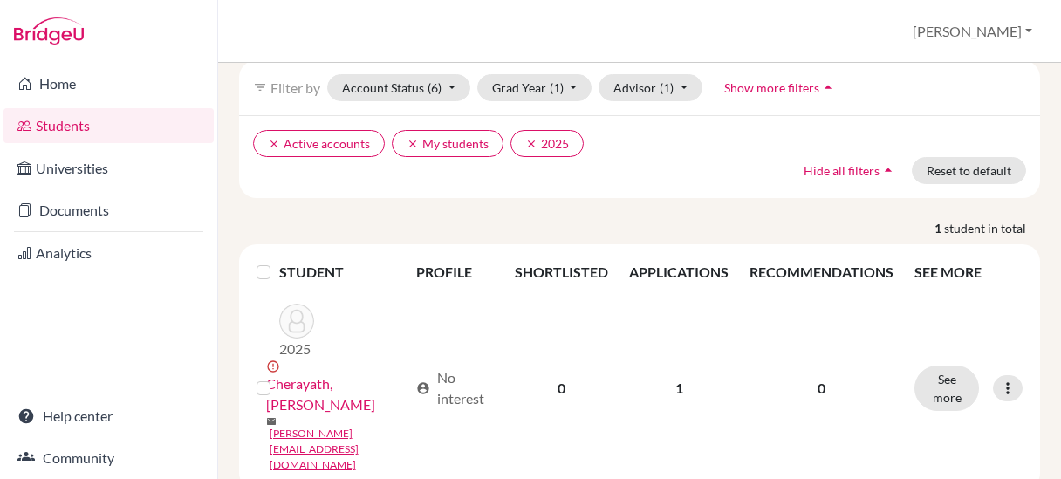
click at [148, 140] on link "Students" at bounding box center [108, 125] width 210 height 35
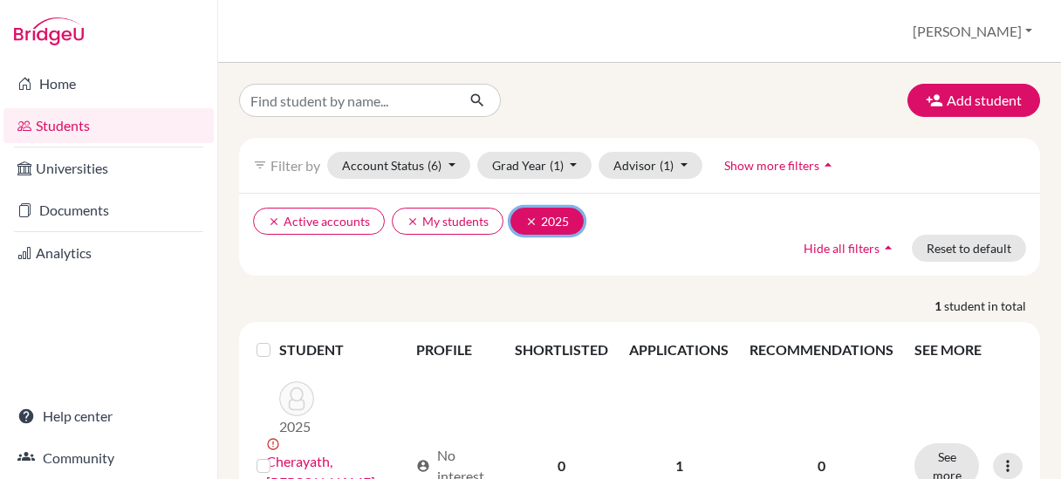
click at [532, 216] on icon "clear" at bounding box center [531, 222] width 12 height 12
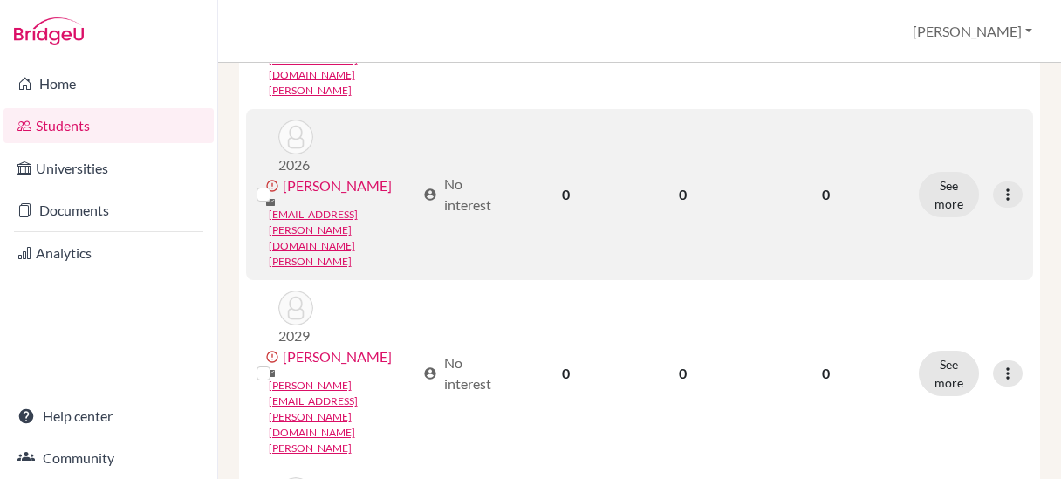
scroll to position [1746, 0]
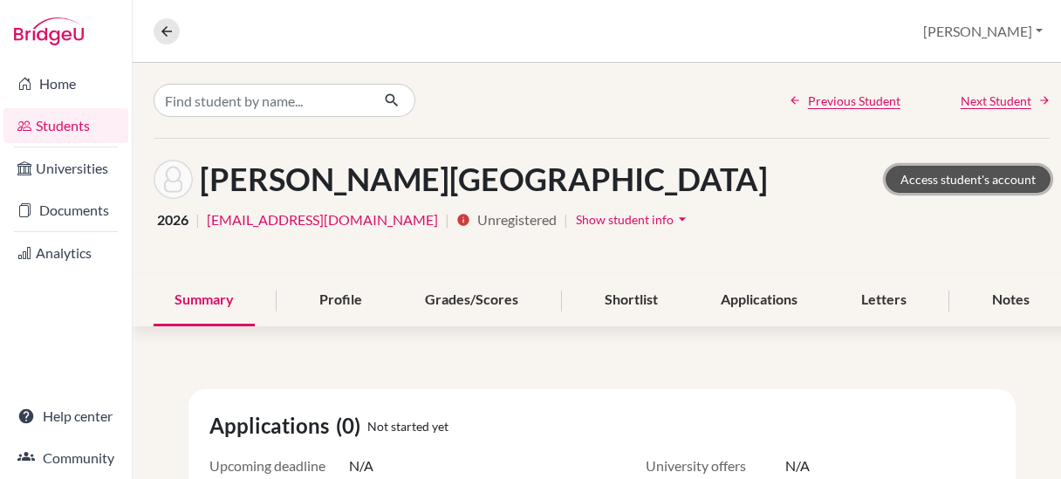
click at [930, 170] on link "Access student's account" at bounding box center [968, 179] width 165 height 27
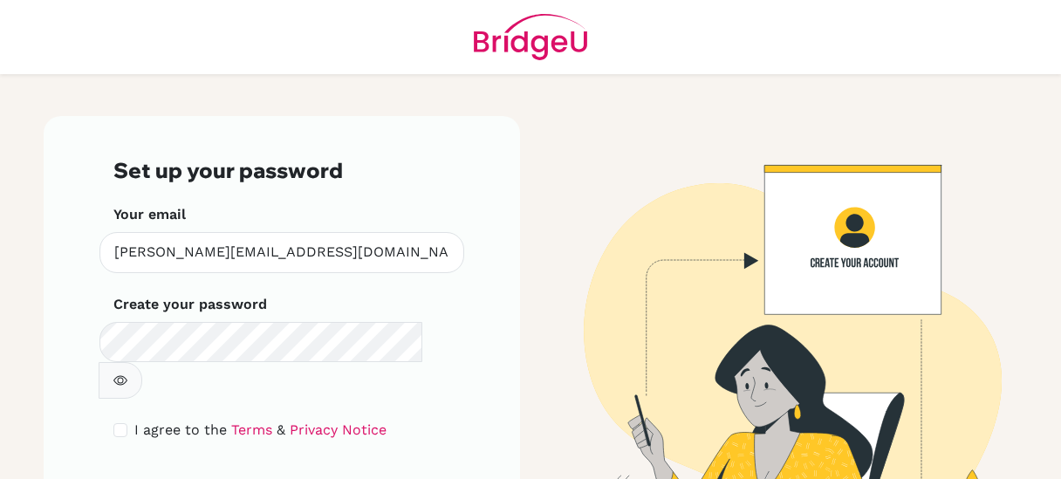
scroll to position [61, 0]
click at [119, 423] on input "checkbox" at bounding box center [120, 430] width 14 height 14
checkbox input "true"
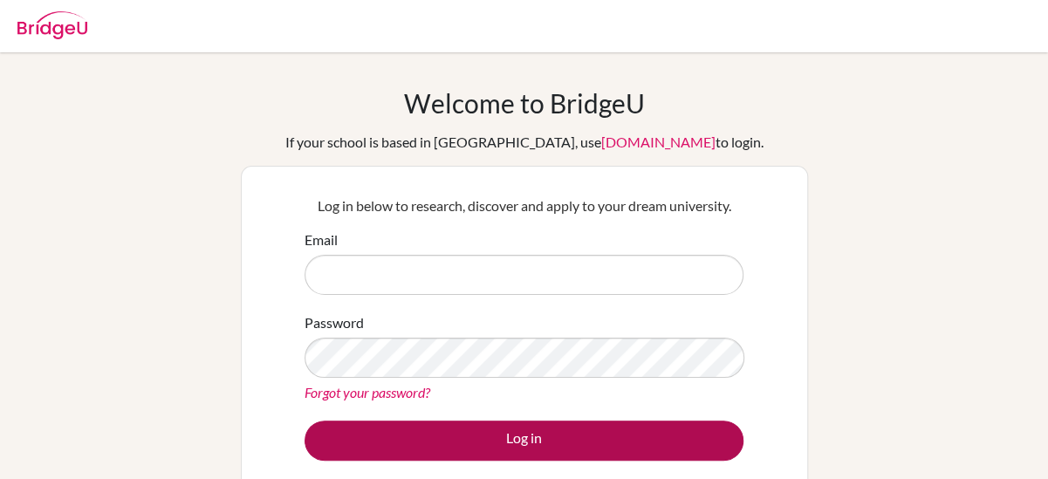
type input "[PERSON_NAME][EMAIL_ADDRESS][DOMAIN_NAME][PERSON_NAME]"
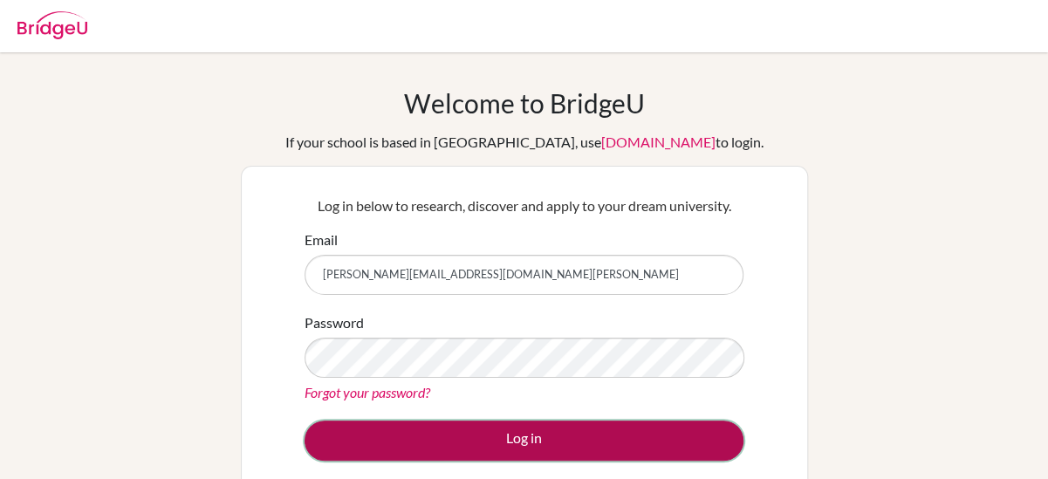
click at [494, 433] on button "Log in" at bounding box center [524, 441] width 439 height 40
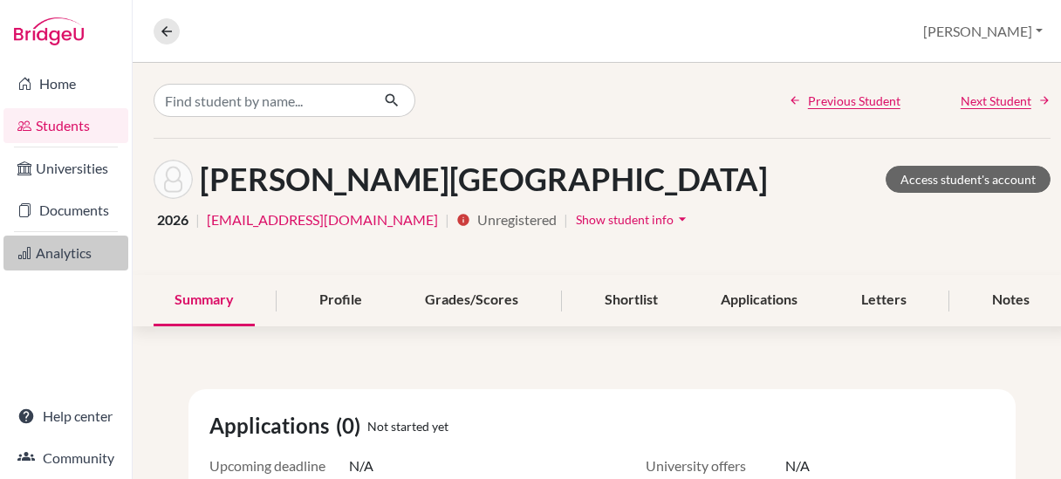
click at [70, 252] on link "Analytics" at bounding box center [65, 253] width 125 height 35
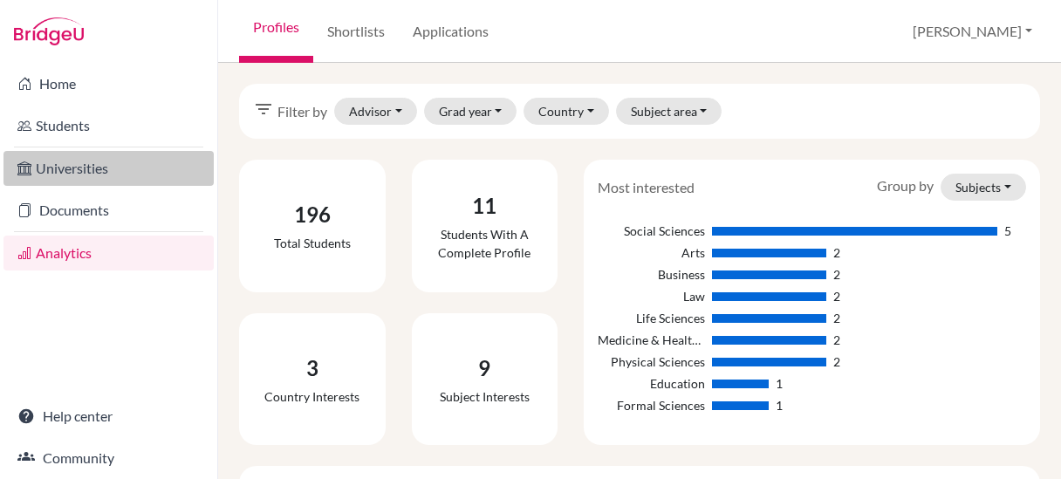
click at [89, 168] on link "Universities" at bounding box center [108, 168] width 210 height 35
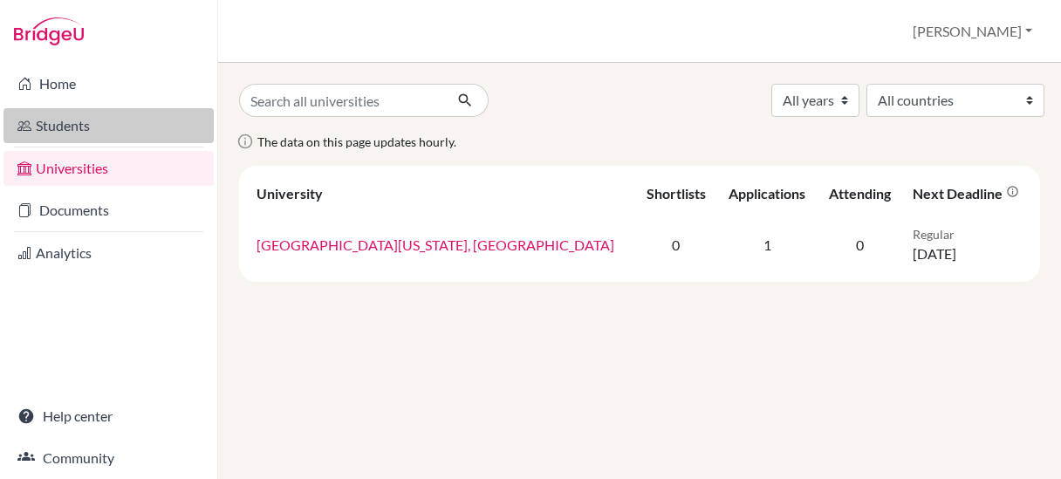
click at [80, 126] on link "Students" at bounding box center [108, 125] width 210 height 35
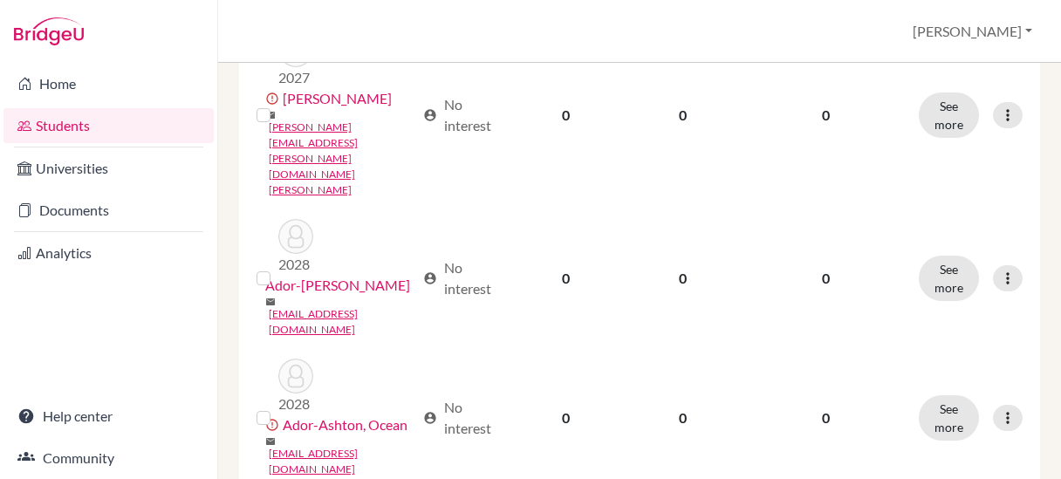
scroll to position [611, 0]
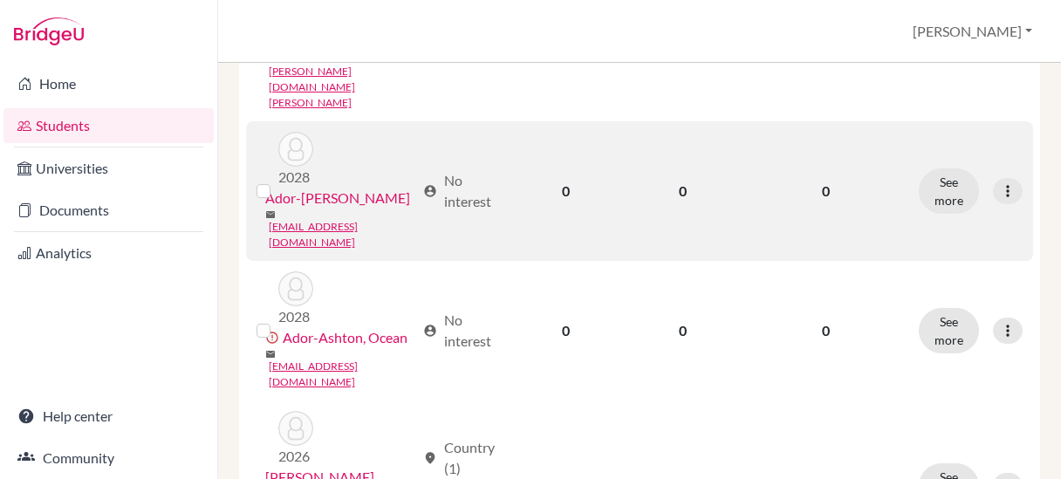
click at [1008, 168] on div "See more Edit student Send Message Reset Password" at bounding box center [971, 190] width 104 height 45
click at [999, 182] on icon at bounding box center [1007, 190] width 17 height 17
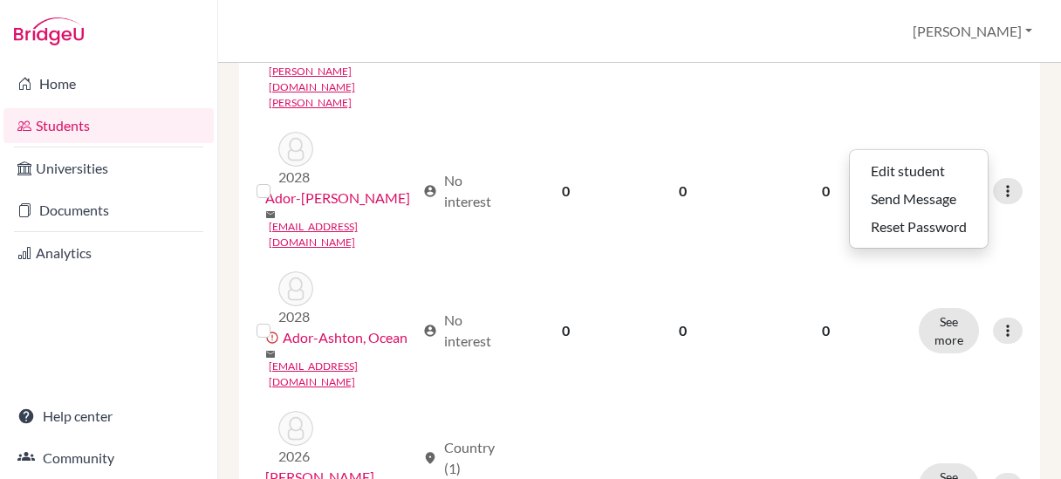
click at [119, 367] on div "Home Students Universities Documents Analytics Help center Community" at bounding box center [108, 271] width 217 height 416
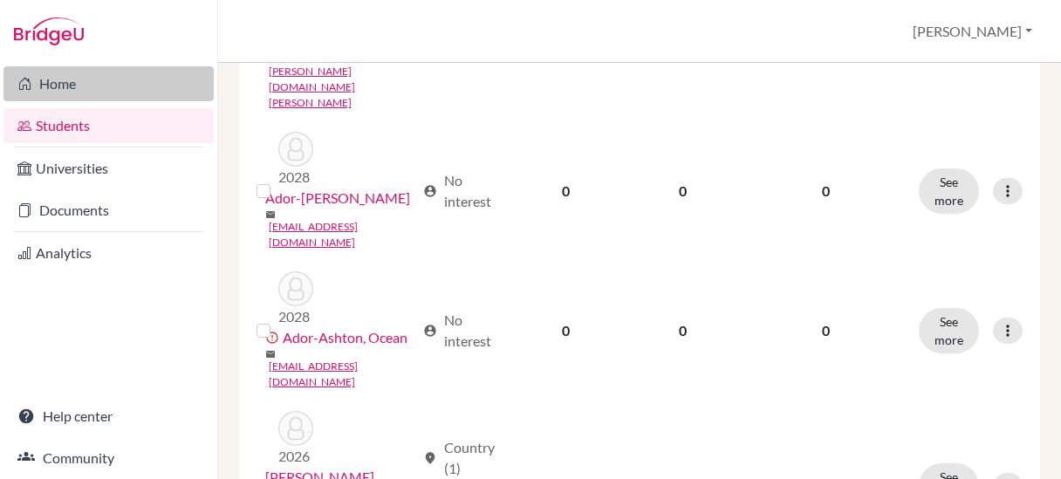
click at [51, 83] on link "Home" at bounding box center [108, 83] width 210 height 35
